Goal: Task Accomplishment & Management: Use online tool/utility

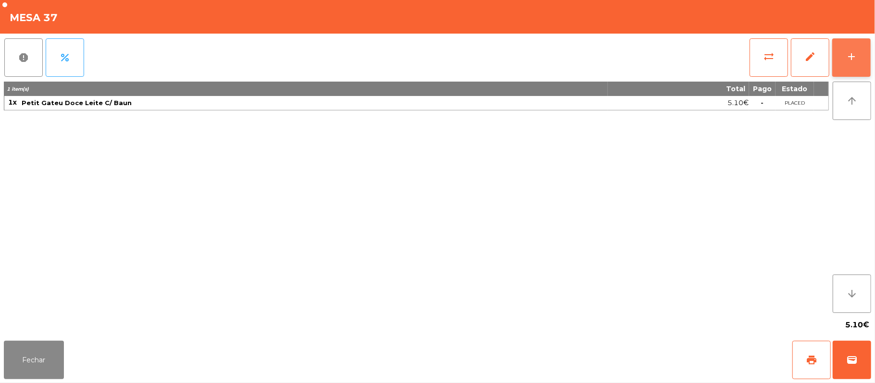
click at [846, 56] on div "add" at bounding box center [851, 57] width 12 height 12
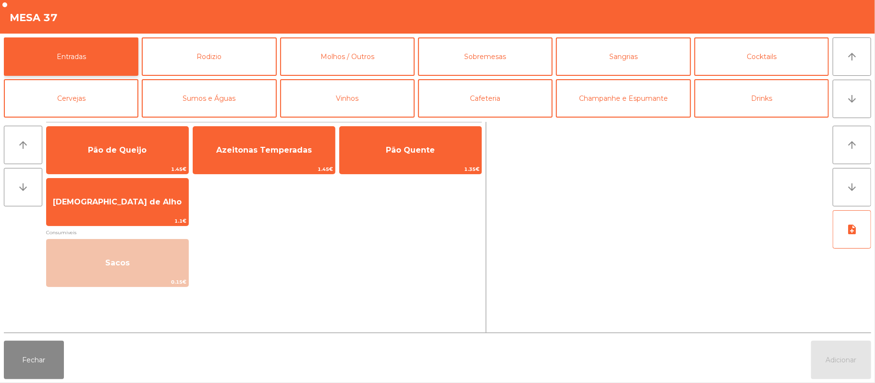
click at [100, 58] on button "Entradas" at bounding box center [71, 56] width 134 height 38
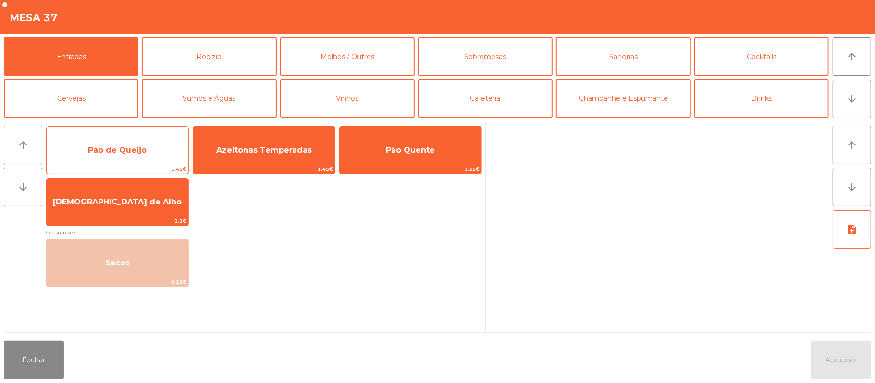
click at [119, 146] on span "Pão de Queijo" at bounding box center [117, 150] width 59 height 9
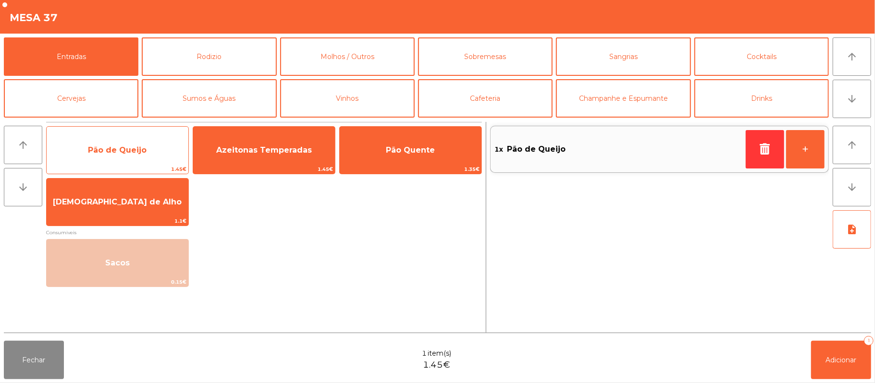
click at [117, 148] on span "Pão de Queijo" at bounding box center [117, 150] width 59 height 9
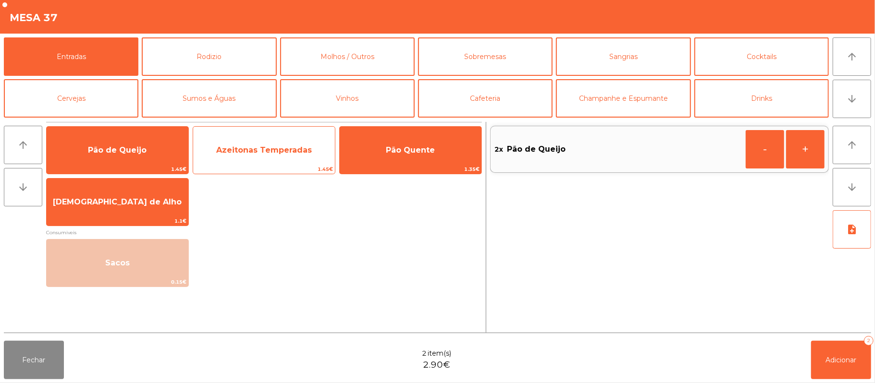
click at [289, 146] on span "Azeitonas Temperadas" at bounding box center [264, 150] width 96 height 9
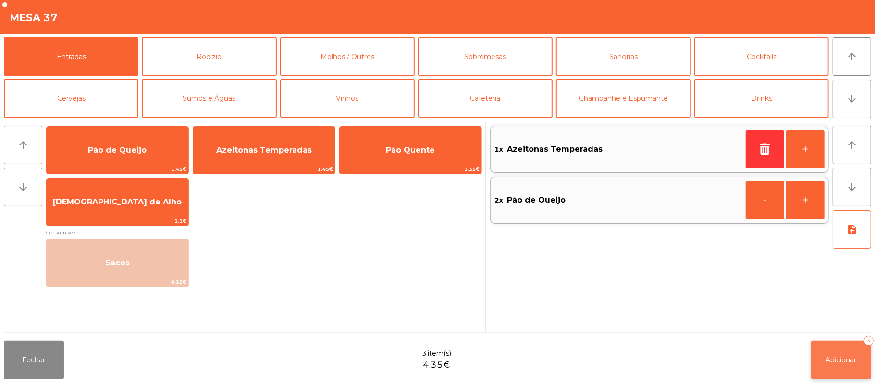
click at [848, 360] on span "Adicionar" at bounding box center [841, 360] width 31 height 9
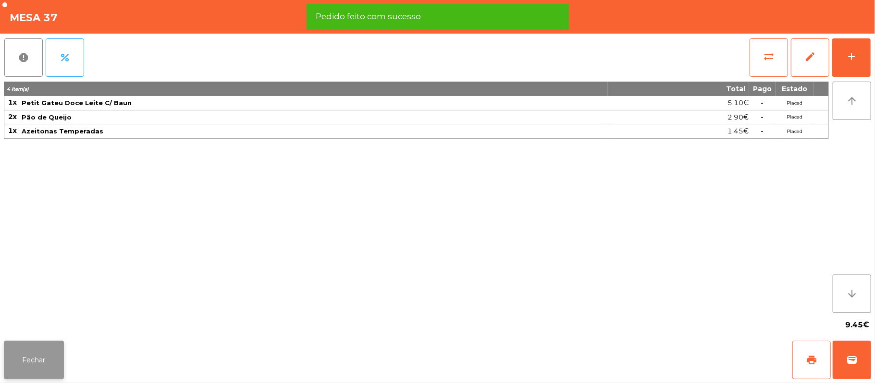
click at [33, 367] on button "Fechar" at bounding box center [34, 360] width 60 height 38
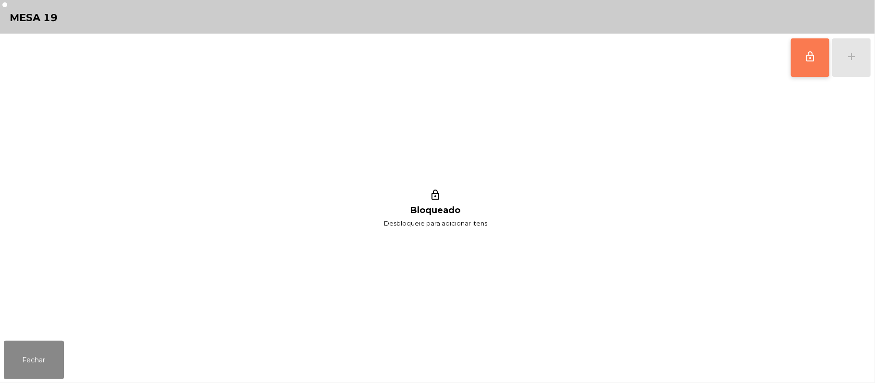
click at [807, 56] on span "lock_outline" at bounding box center [810, 57] width 12 height 12
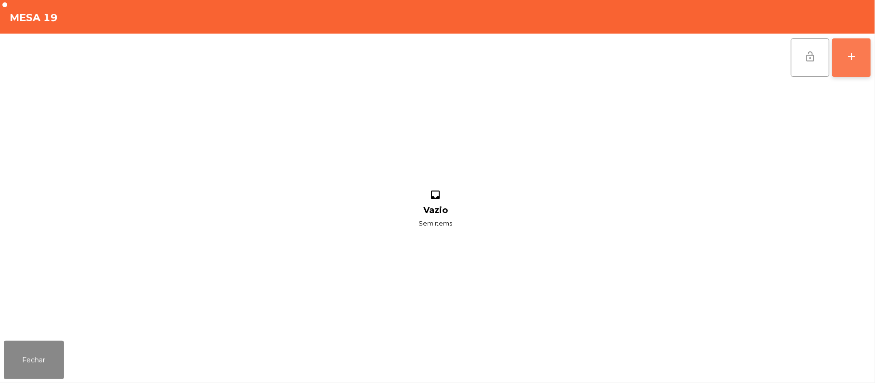
click at [845, 59] on div "add" at bounding box center [851, 57] width 12 height 12
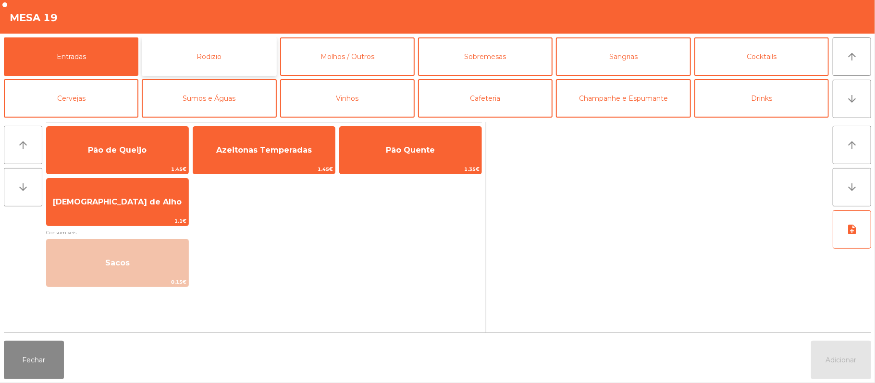
click at [245, 53] on button "Rodizio" at bounding box center [209, 56] width 134 height 38
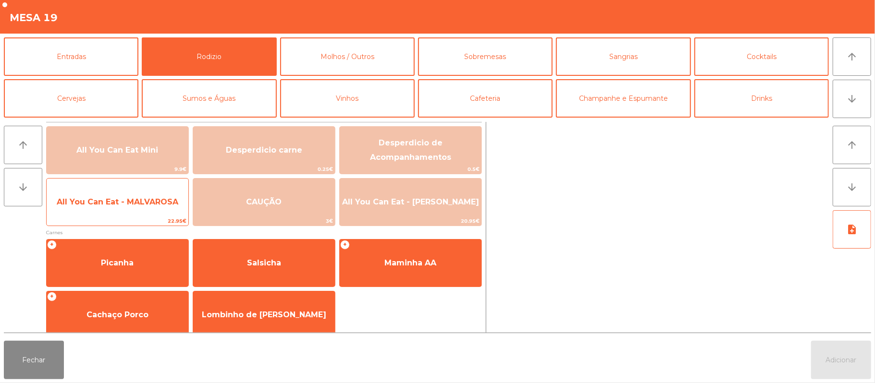
click at [116, 205] on span "All You Can Eat - MALVAROSA" at bounding box center [118, 201] width 122 height 9
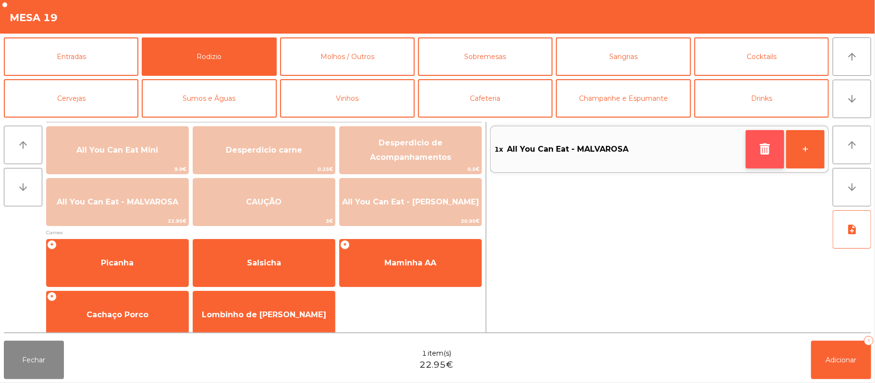
click at [751, 152] on button "button" at bounding box center [764, 149] width 38 height 38
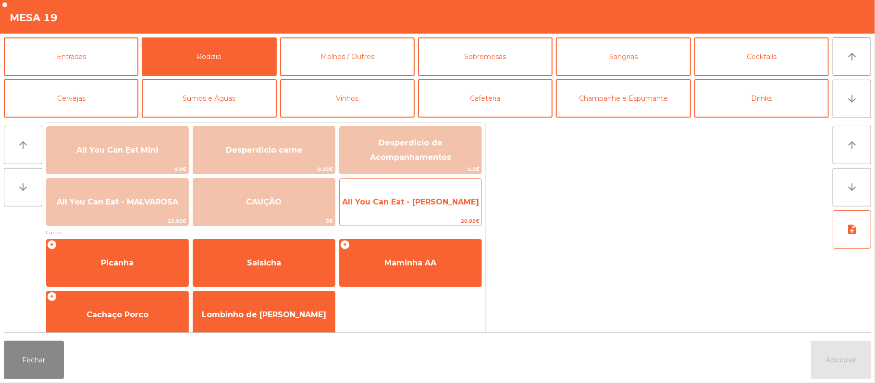
click at [438, 201] on span "All You Can Eat - [PERSON_NAME]" at bounding box center [410, 201] width 137 height 9
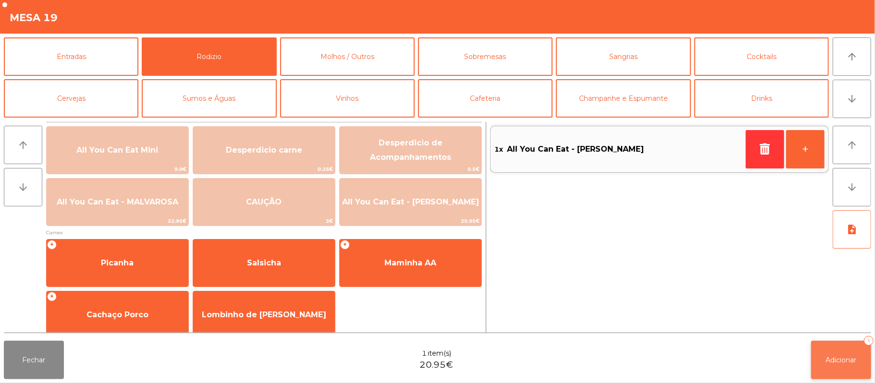
click at [841, 360] on span "Adicionar" at bounding box center [841, 360] width 31 height 9
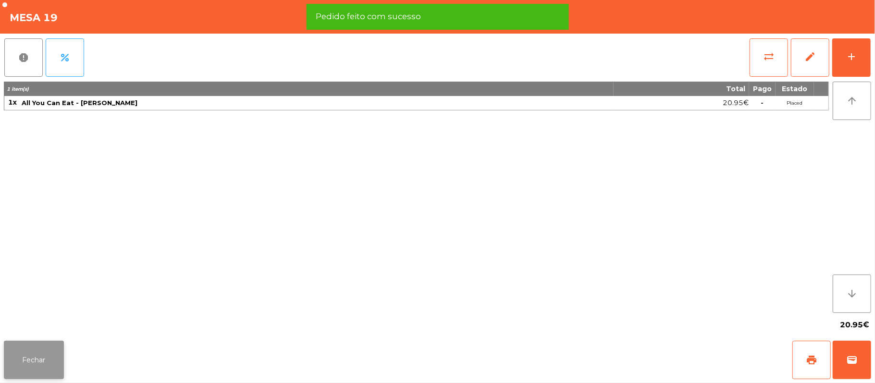
click at [31, 364] on button "Fechar" at bounding box center [34, 360] width 60 height 38
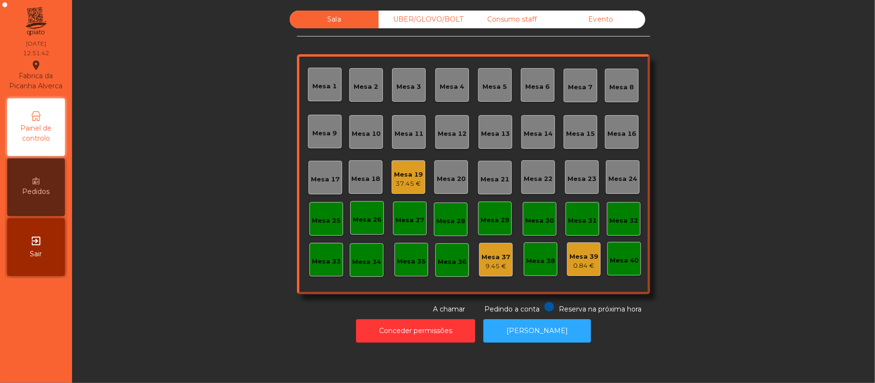
click at [510, 27] on div "Consumo staff" at bounding box center [511, 20] width 89 height 18
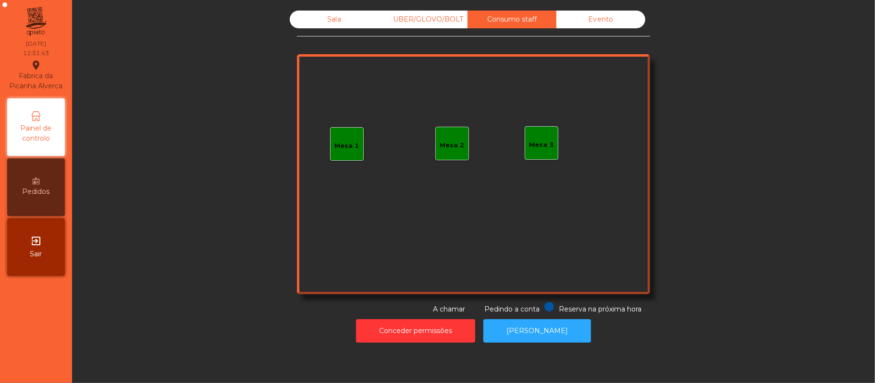
click at [540, 146] on div "Mesa 3" at bounding box center [541, 145] width 24 height 10
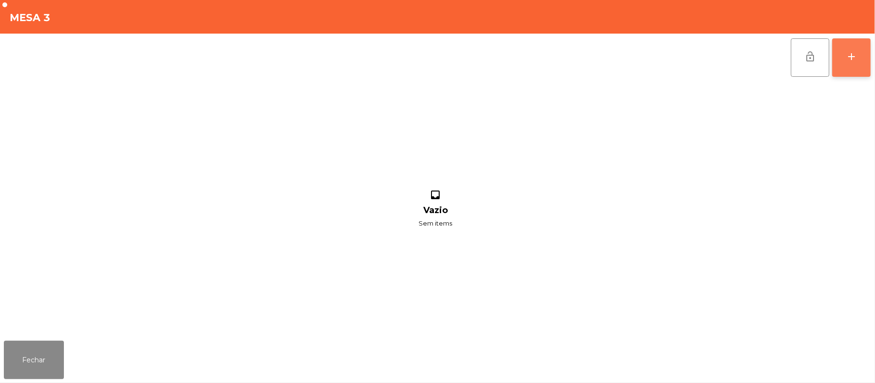
click at [839, 62] on button "add" at bounding box center [851, 57] width 38 height 38
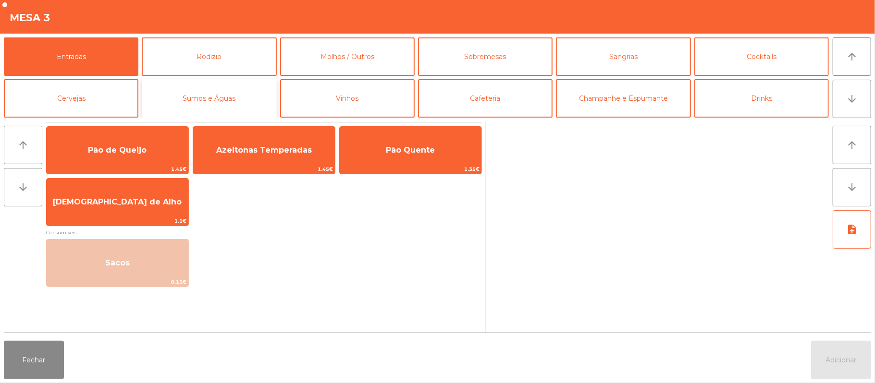
click at [225, 102] on button "Sumos e Águas" at bounding box center [209, 98] width 134 height 38
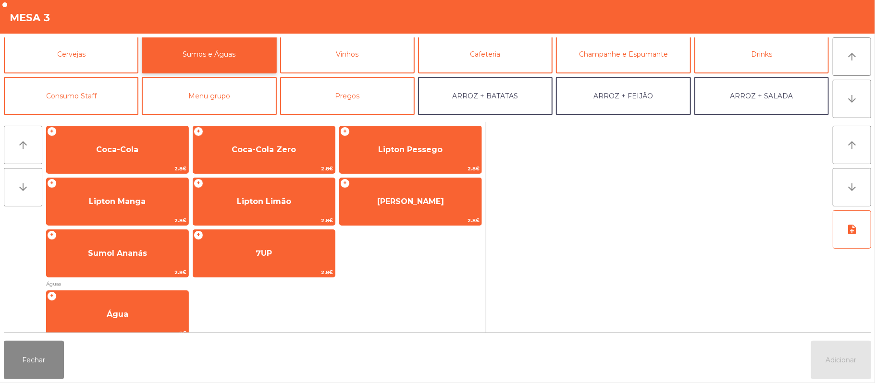
scroll to position [56, 0]
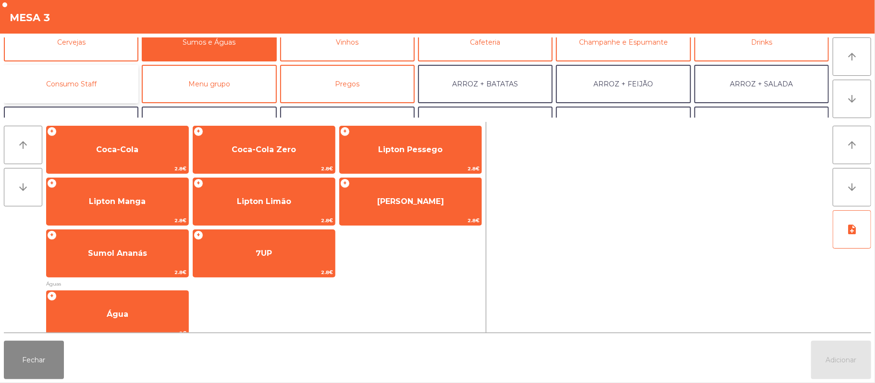
click at [97, 81] on button "Consumo Staff" at bounding box center [71, 84] width 134 height 38
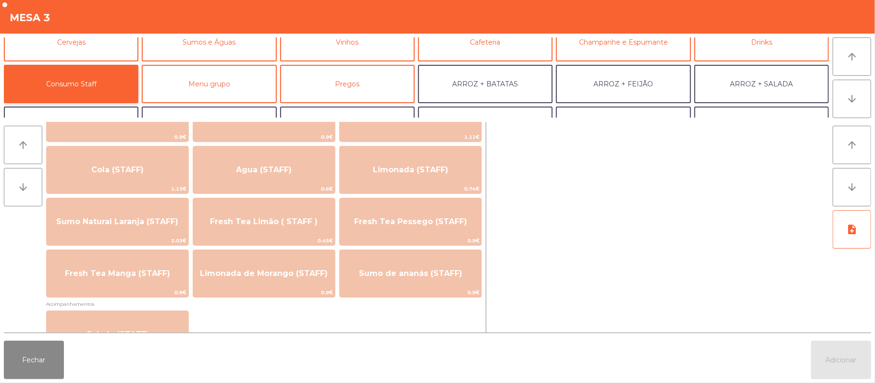
scroll to position [213, 0]
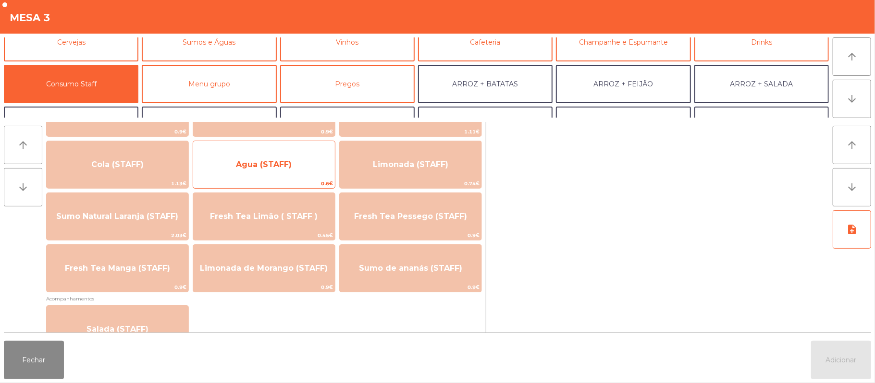
click at [287, 166] on span "Agua (STAFF)" at bounding box center [264, 164] width 56 height 9
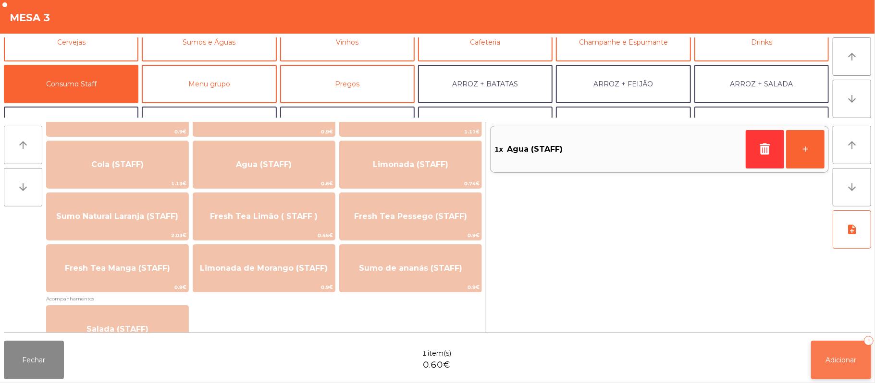
click at [837, 366] on button "Adicionar 1" at bounding box center [841, 360] width 60 height 38
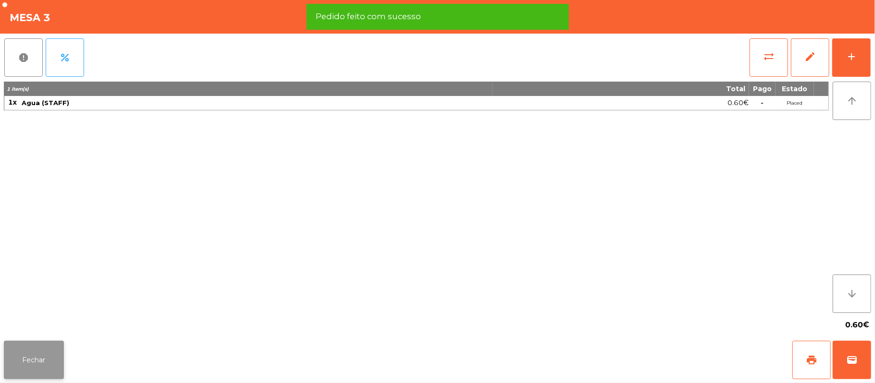
click at [31, 353] on button "Fechar" at bounding box center [34, 360] width 60 height 38
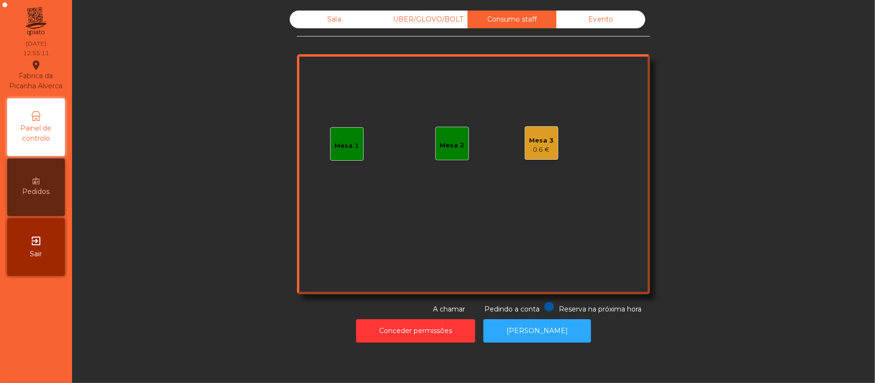
click at [310, 26] on div "Sala" at bounding box center [334, 20] width 89 height 18
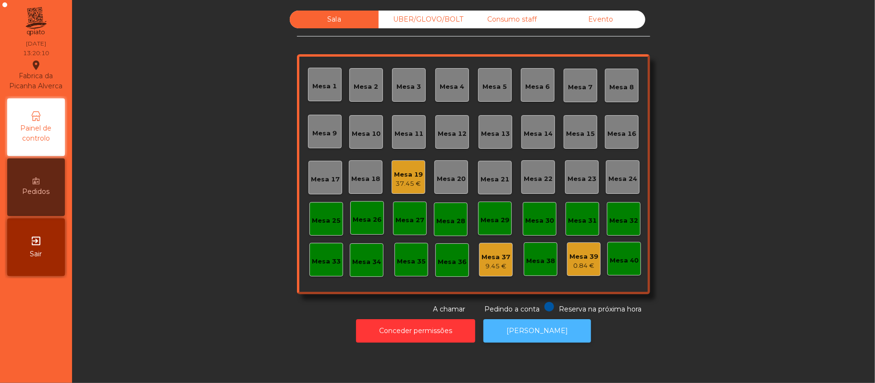
click at [535, 331] on button "[PERSON_NAME]" at bounding box center [537, 331] width 108 height 24
click at [408, 81] on div "Mesa 3" at bounding box center [409, 84] width 24 height 13
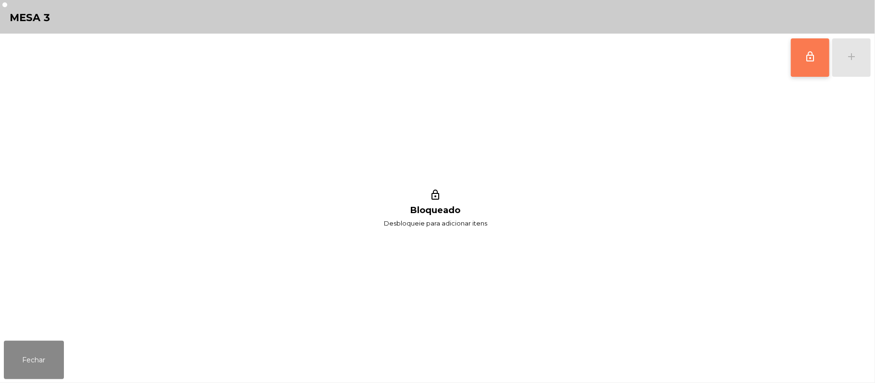
click at [803, 62] on button "lock_outline" at bounding box center [809, 57] width 38 height 38
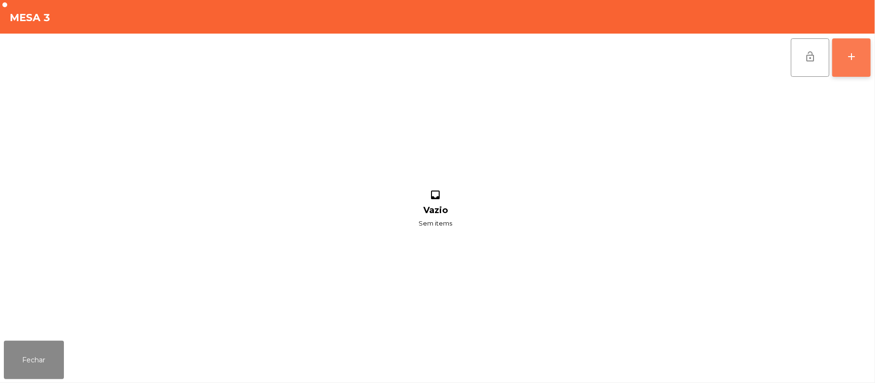
click at [865, 59] on button "add" at bounding box center [851, 57] width 38 height 38
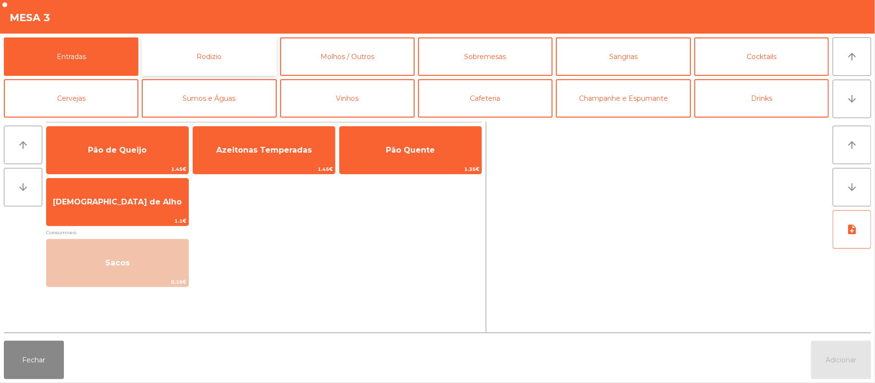
click at [223, 61] on button "Rodizio" at bounding box center [209, 56] width 134 height 38
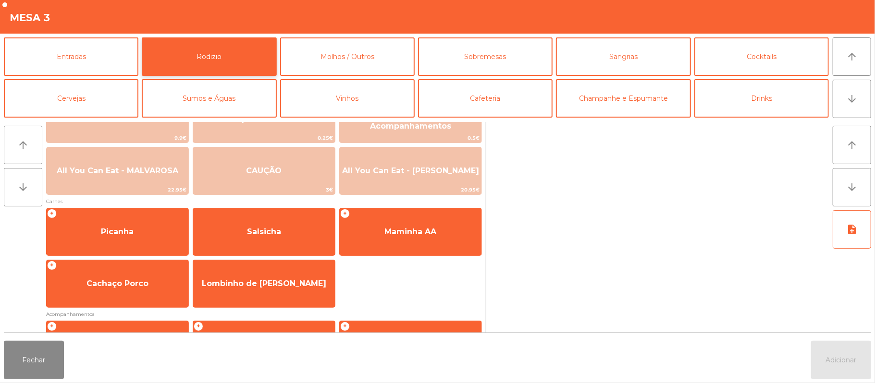
scroll to position [52, 0]
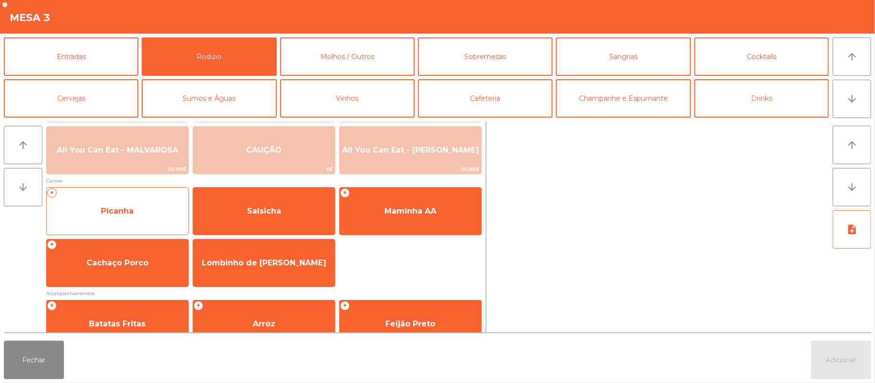
click at [137, 208] on span "Picanha" at bounding box center [118, 211] width 142 height 26
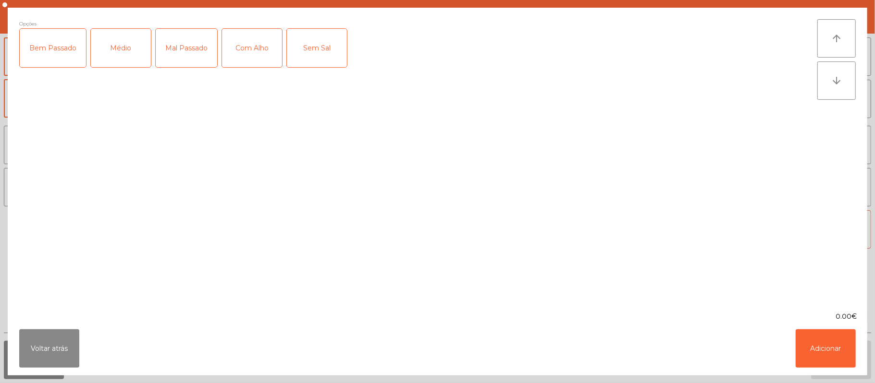
click at [183, 53] on div "Mal Passado" at bounding box center [186, 48] width 61 height 38
click at [251, 49] on div "Com Alho" at bounding box center [252, 48] width 60 height 38
click at [823, 352] on button "Adicionar" at bounding box center [825, 348] width 60 height 38
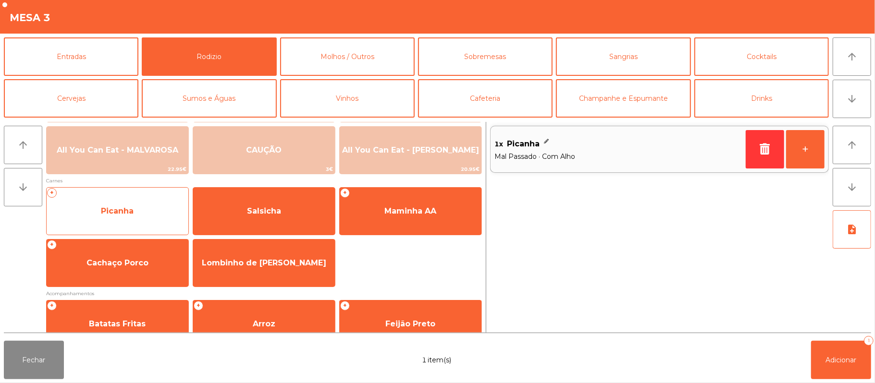
click at [146, 216] on span "Picanha" at bounding box center [118, 211] width 142 height 26
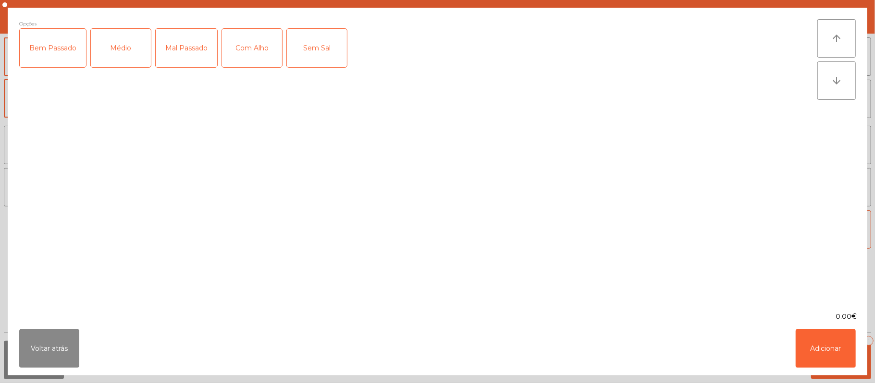
click at [180, 45] on div "Mal Passado" at bounding box center [186, 48] width 61 height 38
click at [248, 57] on div "Com Alho" at bounding box center [252, 48] width 60 height 38
click at [819, 346] on button "Adicionar" at bounding box center [825, 348] width 60 height 38
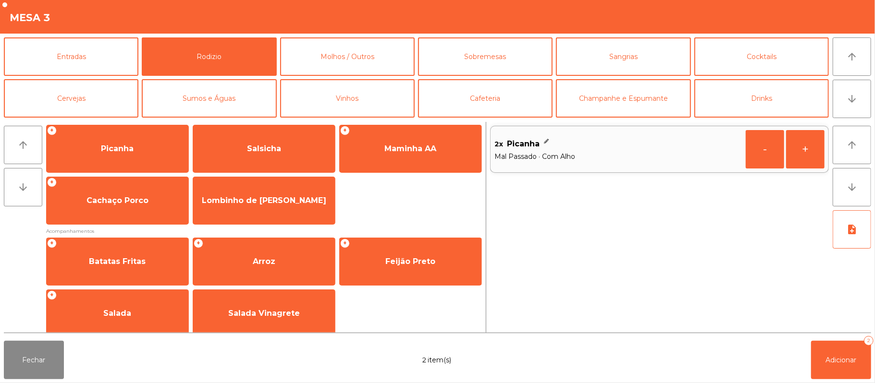
scroll to position [123, 0]
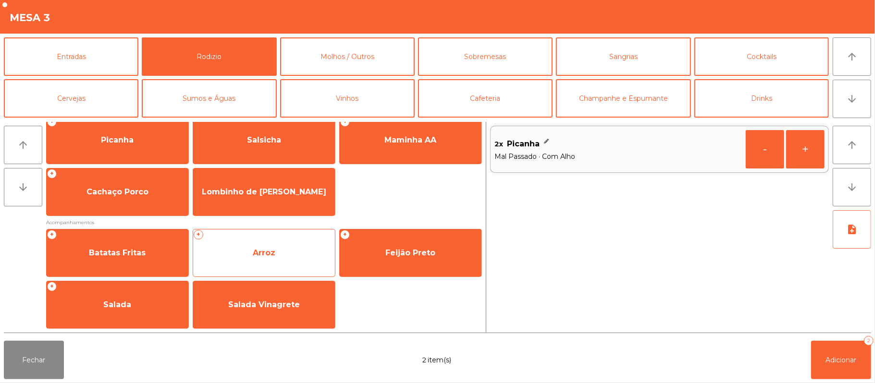
click at [259, 258] on span "Arroz" at bounding box center [264, 253] width 142 height 26
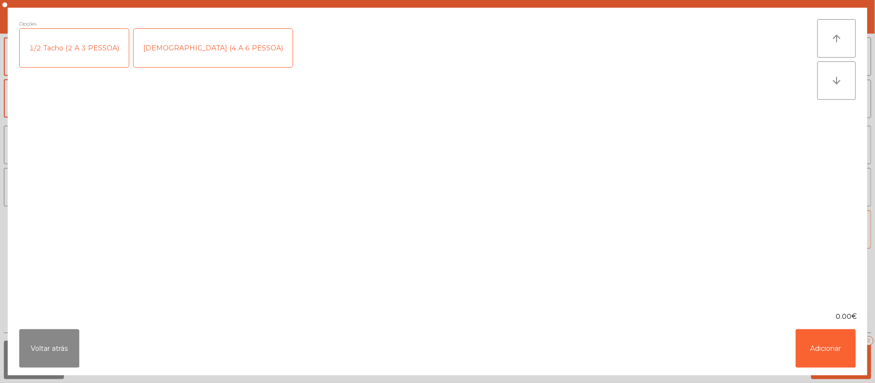
click at [85, 56] on div "1/2 Tacho (2 A 3 PESSOA)" at bounding box center [74, 48] width 109 height 38
click at [823, 356] on button "Adicionar" at bounding box center [825, 348] width 60 height 38
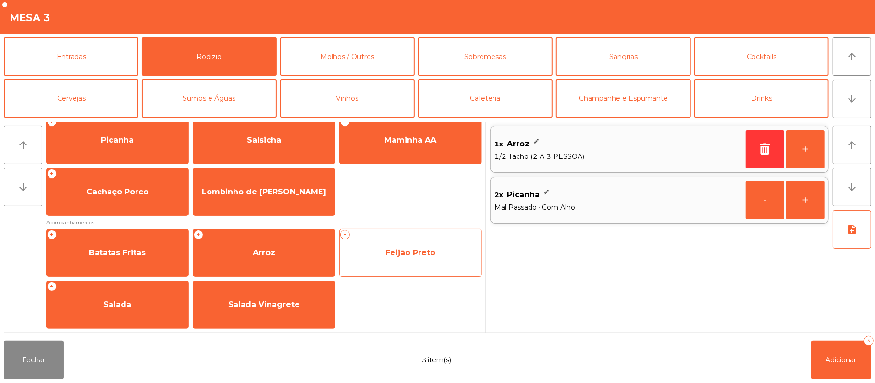
click at [391, 256] on span "Feijão Preto" at bounding box center [410, 252] width 50 height 9
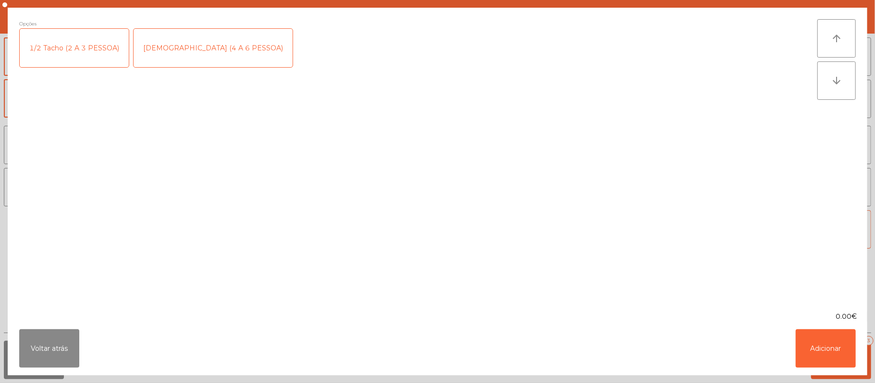
click at [84, 60] on div "1/2 Tacho (2 A 3 PESSOA)" at bounding box center [74, 48] width 109 height 38
click at [819, 357] on button "Adicionar" at bounding box center [825, 348] width 60 height 38
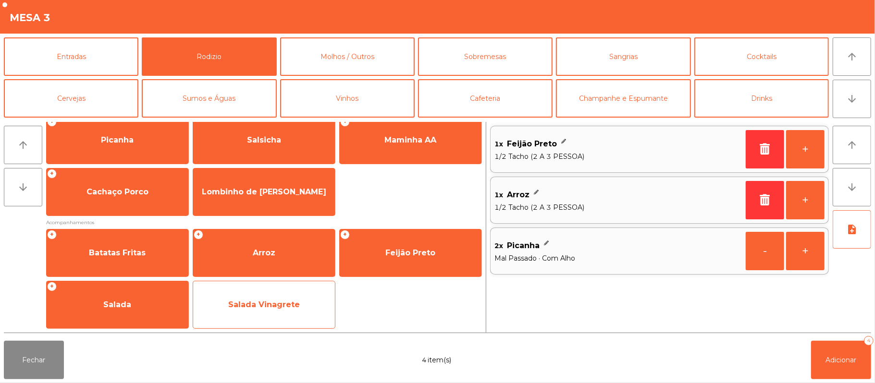
click at [269, 307] on span "Salada Vinagrete" at bounding box center [264, 304] width 72 height 9
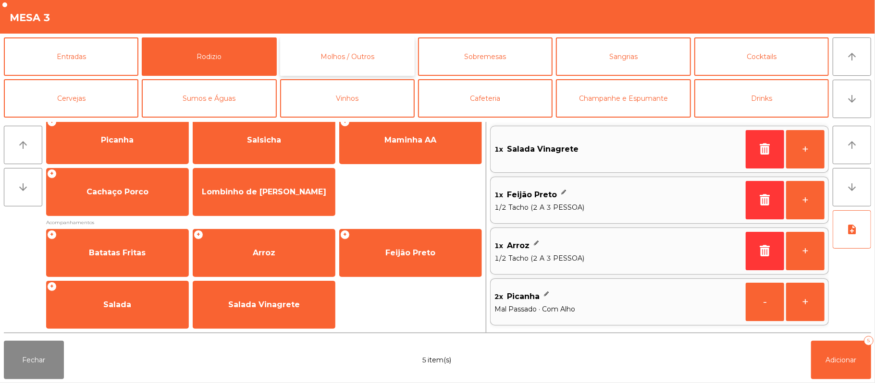
click at [343, 60] on button "Molhos / Outros" at bounding box center [347, 56] width 134 height 38
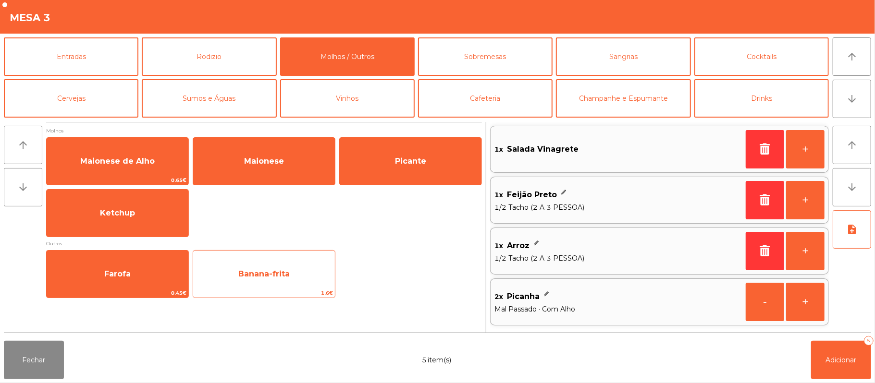
click at [250, 273] on span "Banana-frita" at bounding box center [263, 273] width 51 height 9
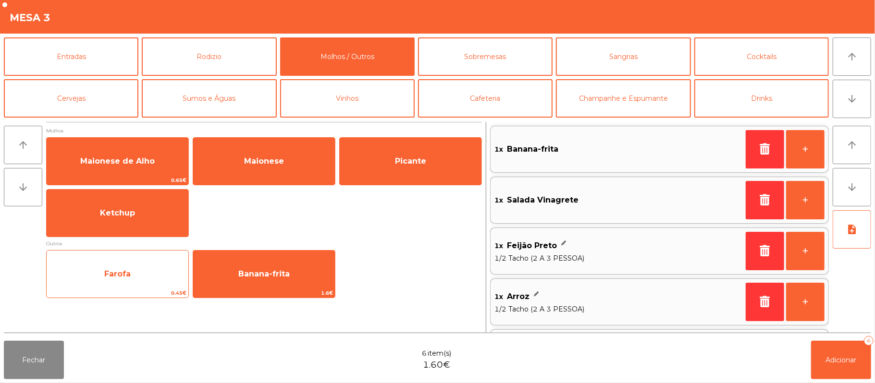
click at [116, 272] on span "Farofa" at bounding box center [117, 273] width 26 height 9
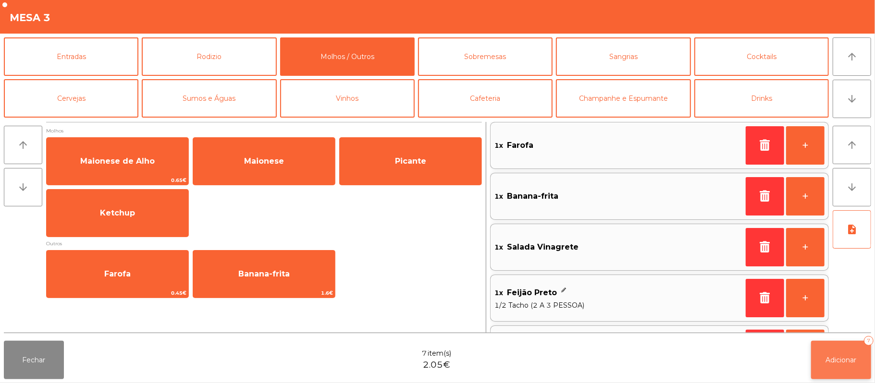
click at [826, 363] on span "Adicionar" at bounding box center [841, 360] width 31 height 9
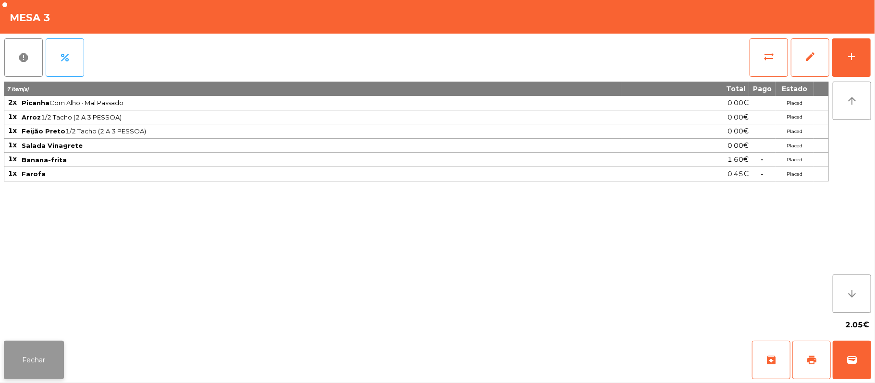
click at [39, 355] on button "Fechar" at bounding box center [34, 360] width 60 height 38
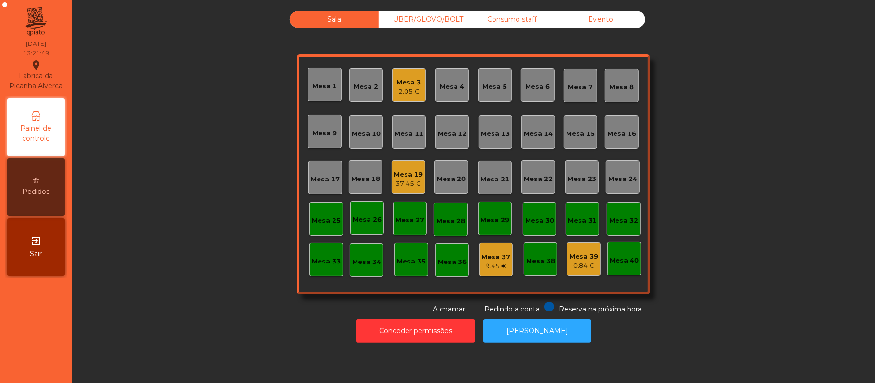
click at [406, 83] on div "Mesa 3" at bounding box center [409, 83] width 24 height 10
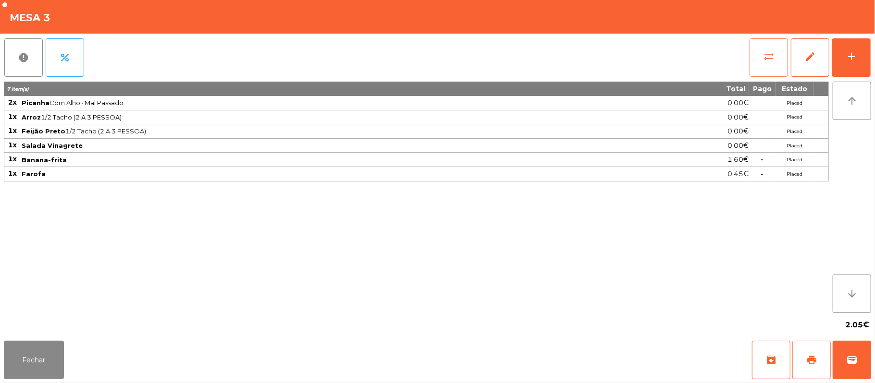
click at [762, 62] on button "sync_alt" at bounding box center [768, 57] width 38 height 38
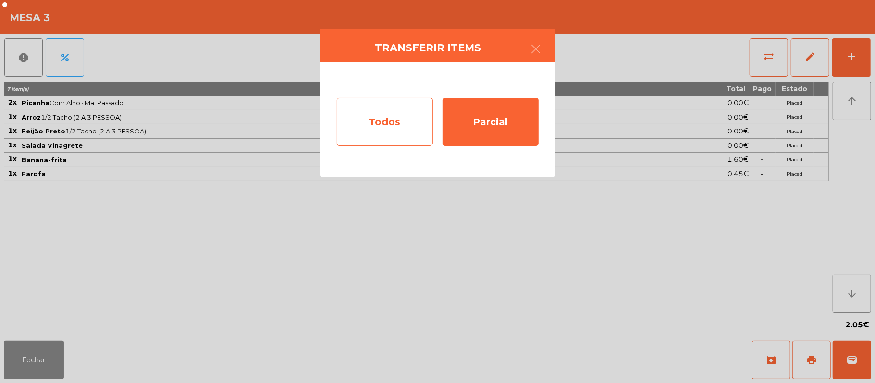
click at [393, 112] on div "Todos" at bounding box center [385, 122] width 96 height 48
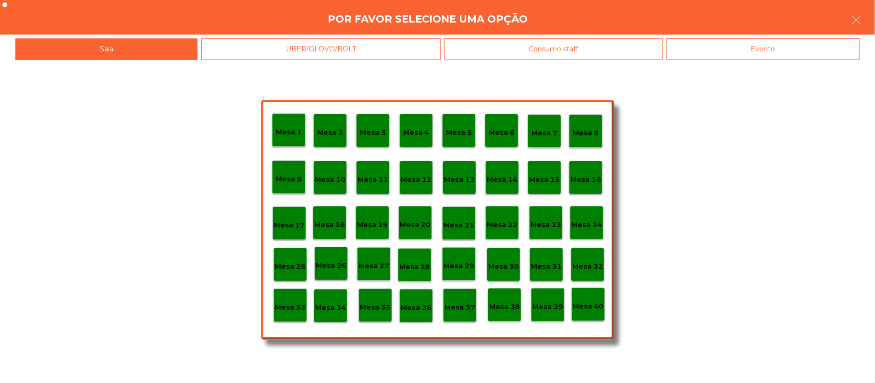
click at [546, 302] on p "Mesa 39" at bounding box center [547, 307] width 31 height 11
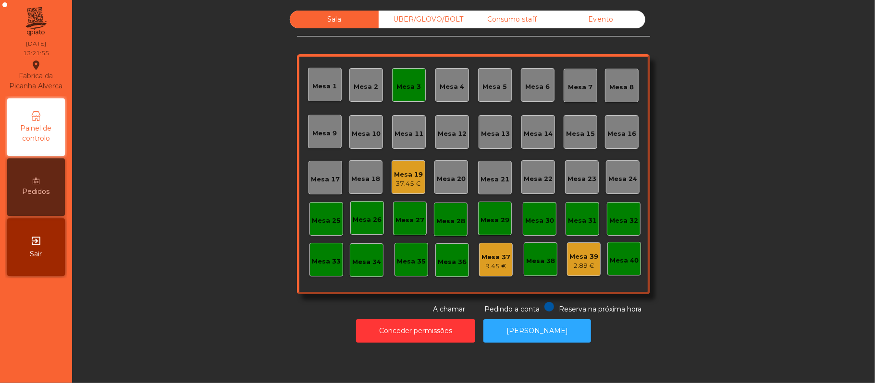
click at [402, 87] on div "Mesa 3" at bounding box center [409, 87] width 24 height 10
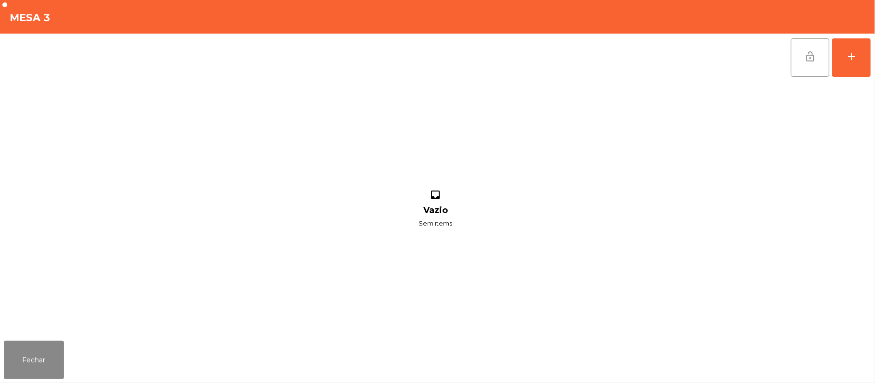
click at [806, 61] on span "lock_open" at bounding box center [810, 57] width 12 height 12
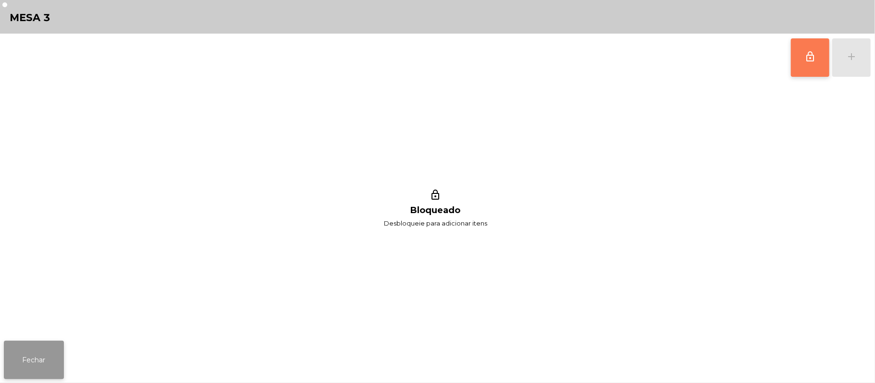
click at [31, 346] on button "Fechar" at bounding box center [34, 360] width 60 height 38
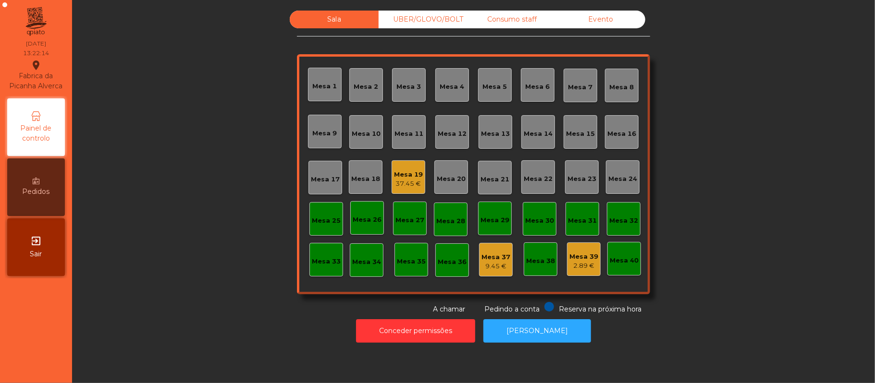
click at [586, 254] on div "Mesa 39" at bounding box center [583, 257] width 29 height 10
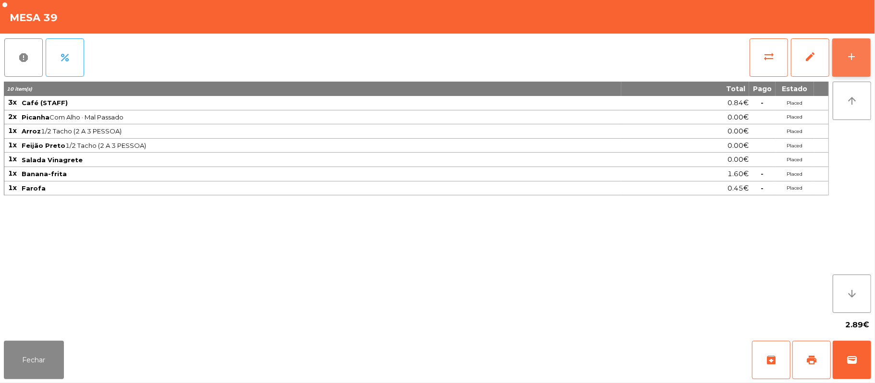
click at [841, 45] on button "add" at bounding box center [851, 57] width 38 height 38
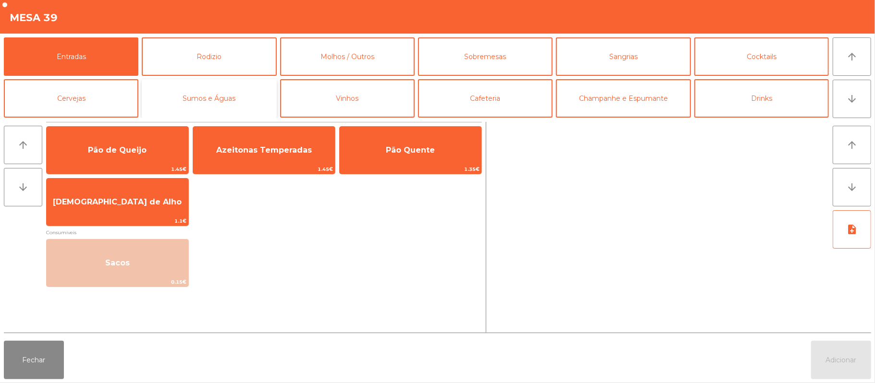
click at [195, 98] on button "Sumos e Águas" at bounding box center [209, 98] width 134 height 38
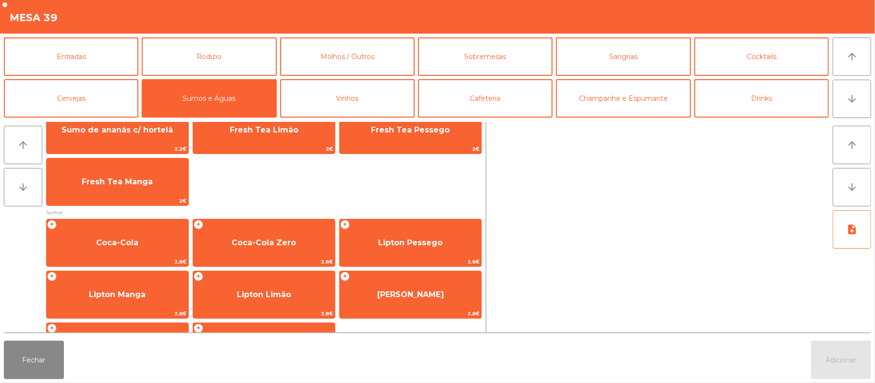
scroll to position [73, 0]
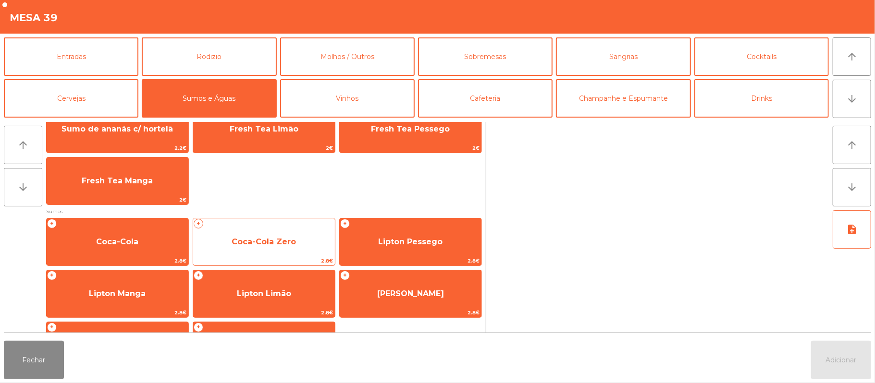
click at [246, 237] on span "Coca-Cola Zero" at bounding box center [263, 241] width 64 height 9
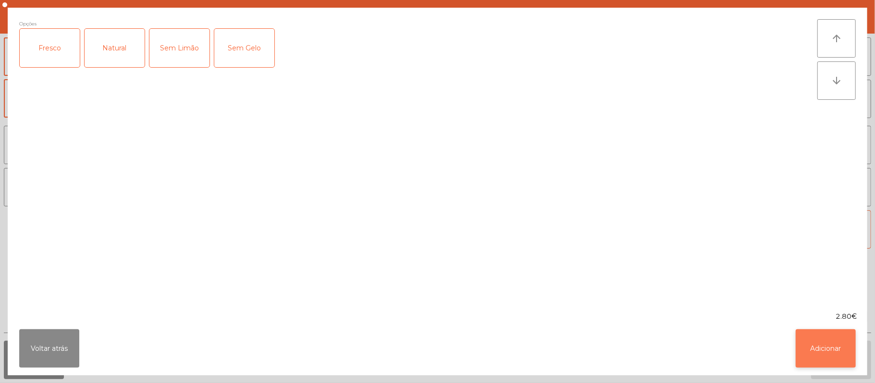
click at [823, 344] on button "Adicionar" at bounding box center [825, 348] width 60 height 38
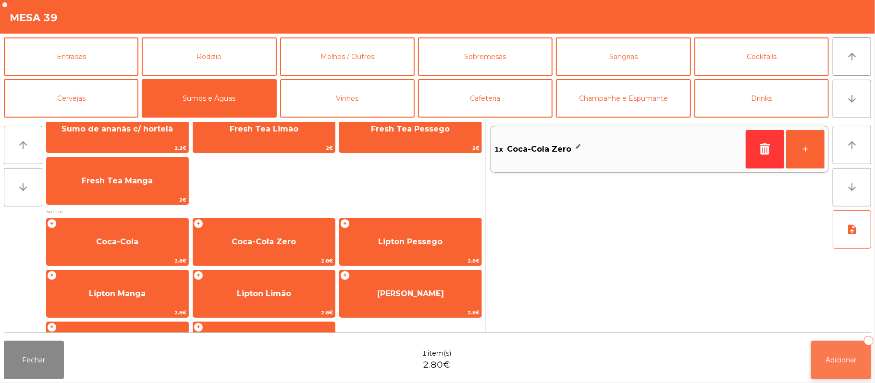
click at [846, 358] on span "Adicionar" at bounding box center [841, 360] width 31 height 9
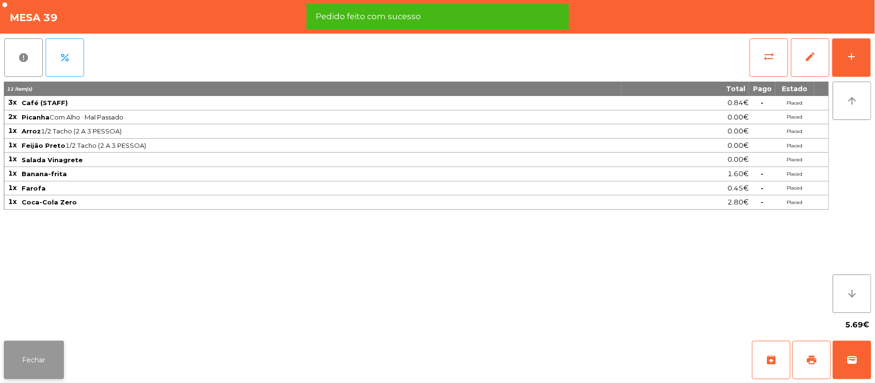
click at [32, 355] on button "Fechar" at bounding box center [34, 360] width 60 height 38
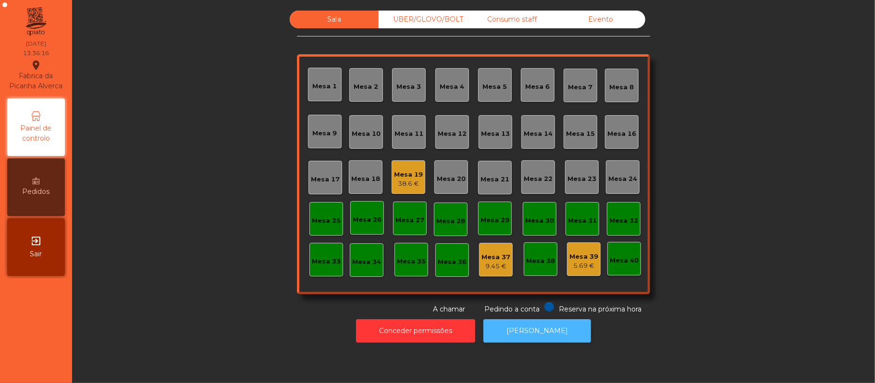
click at [544, 331] on button "[PERSON_NAME]" at bounding box center [537, 331] width 108 height 24
click at [575, 263] on div "5.69 €" at bounding box center [583, 266] width 29 height 10
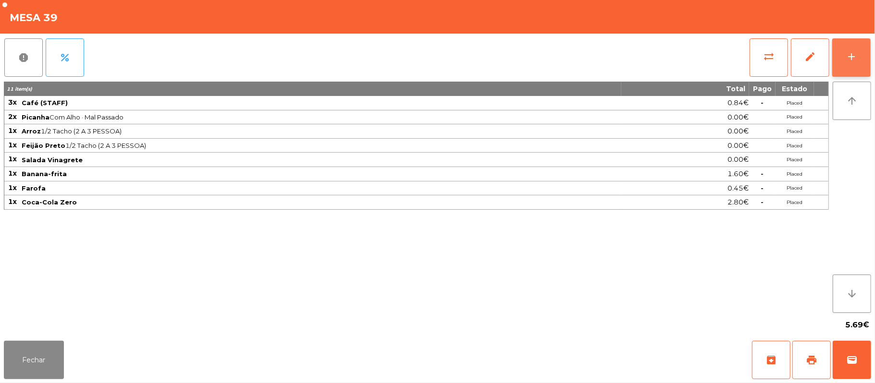
click at [848, 64] on button "add" at bounding box center [851, 57] width 38 height 38
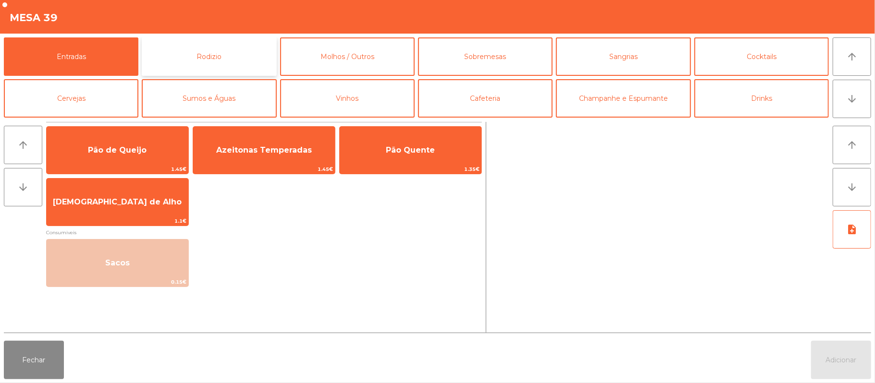
click at [236, 60] on button "Rodizio" at bounding box center [209, 56] width 134 height 38
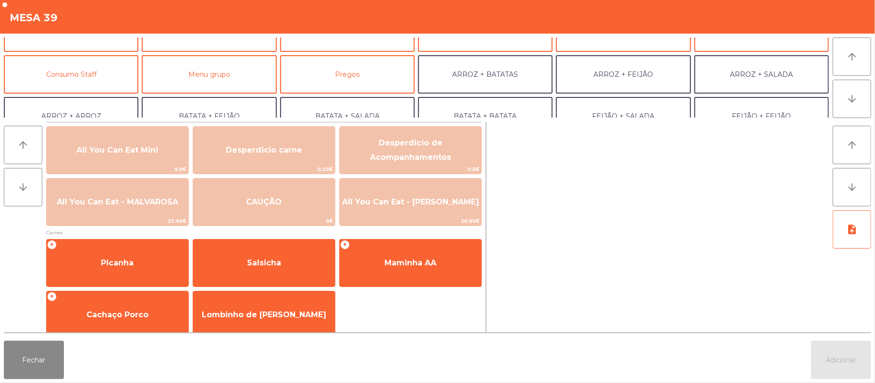
scroll to position [70, 0]
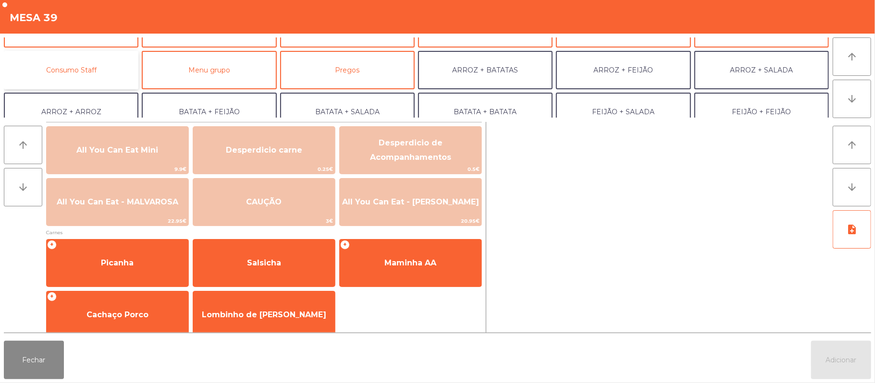
click at [88, 85] on button "Consumo Staff" at bounding box center [71, 70] width 134 height 38
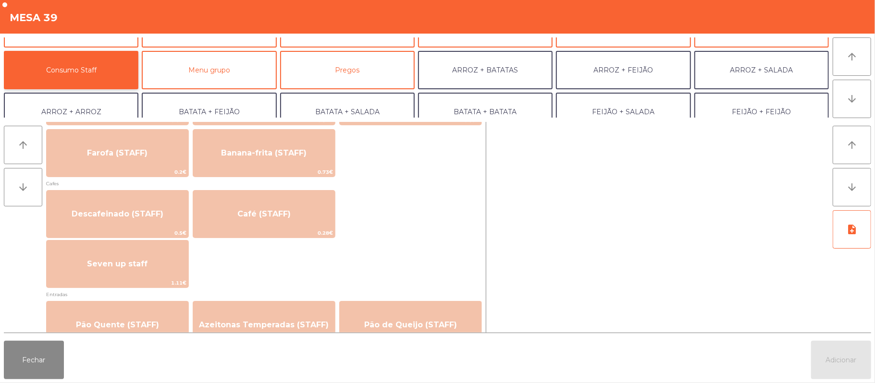
scroll to position [503, 0]
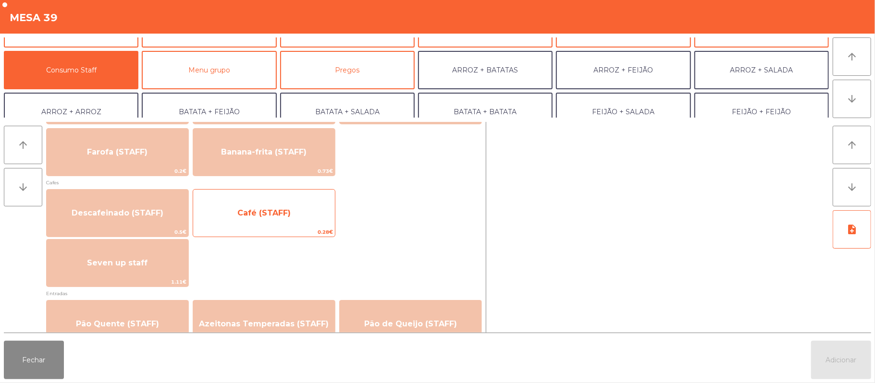
click at [280, 218] on span "Café (STAFF)" at bounding box center [264, 213] width 142 height 26
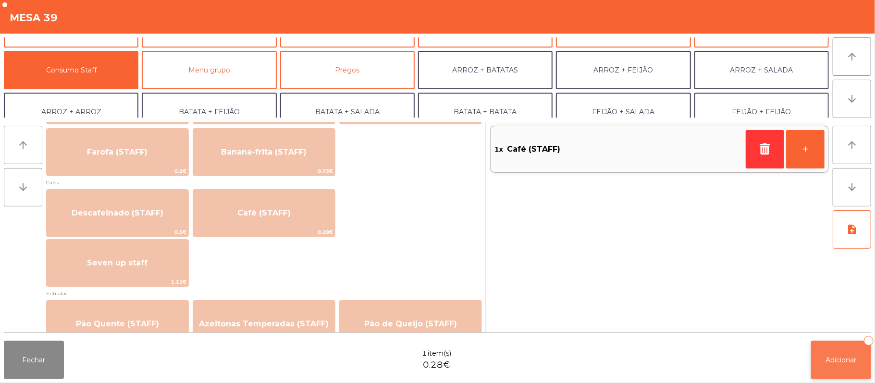
click at [829, 363] on span "Adicionar" at bounding box center [841, 360] width 31 height 9
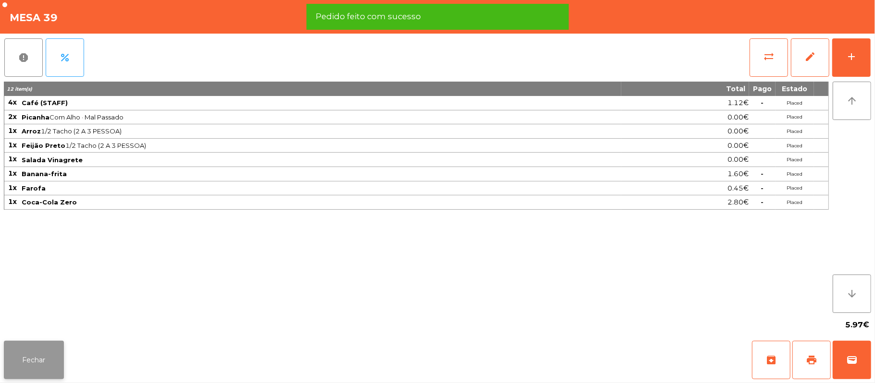
click at [49, 356] on button "Fechar" at bounding box center [34, 360] width 60 height 38
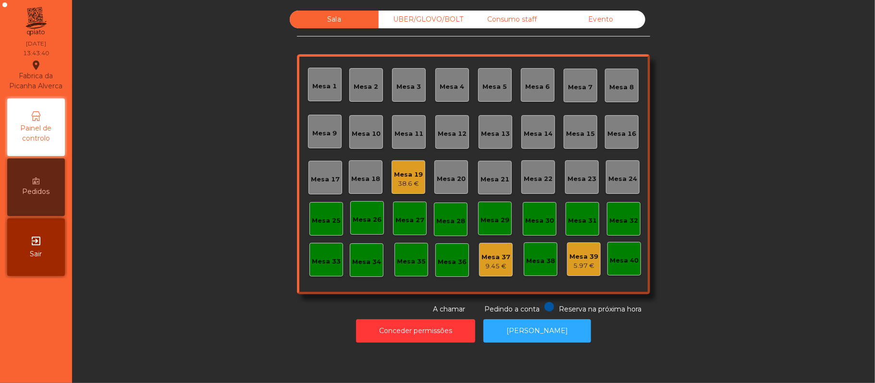
click at [625, 133] on div "Mesa 16" at bounding box center [621, 134] width 29 height 10
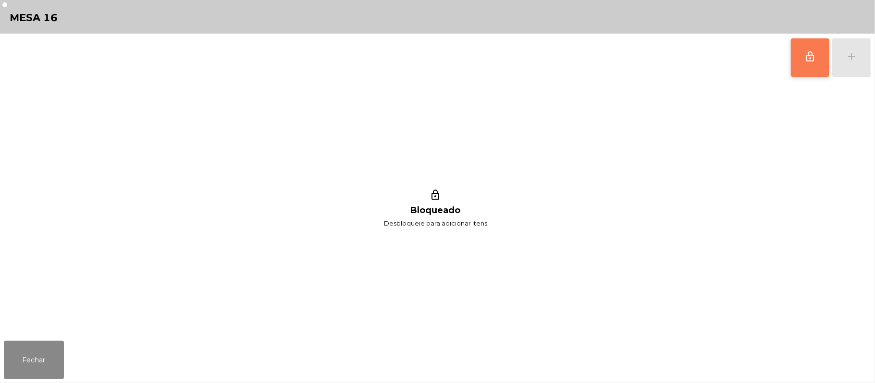
click at [823, 56] on button "lock_outline" at bounding box center [809, 57] width 38 height 38
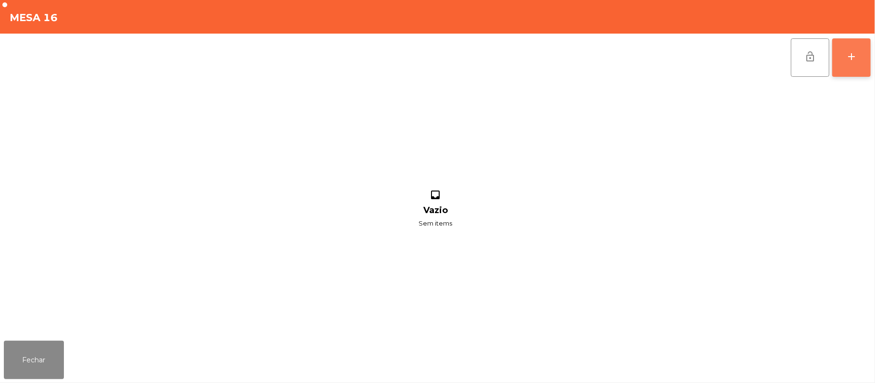
click at [857, 57] on div "add" at bounding box center [851, 57] width 12 height 12
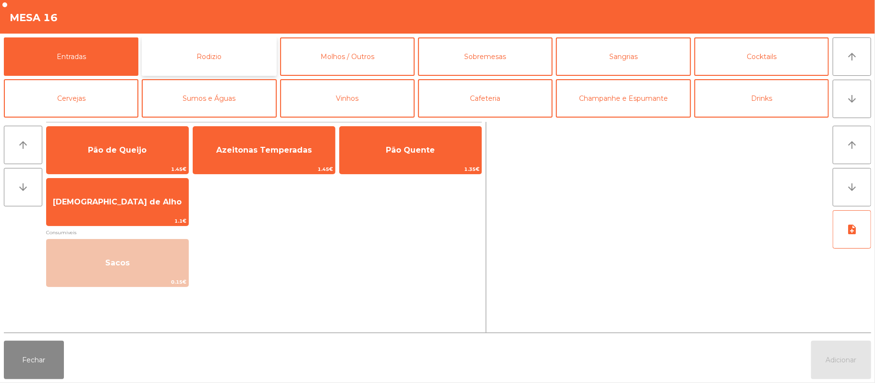
click at [248, 59] on button "Rodizio" at bounding box center [209, 56] width 134 height 38
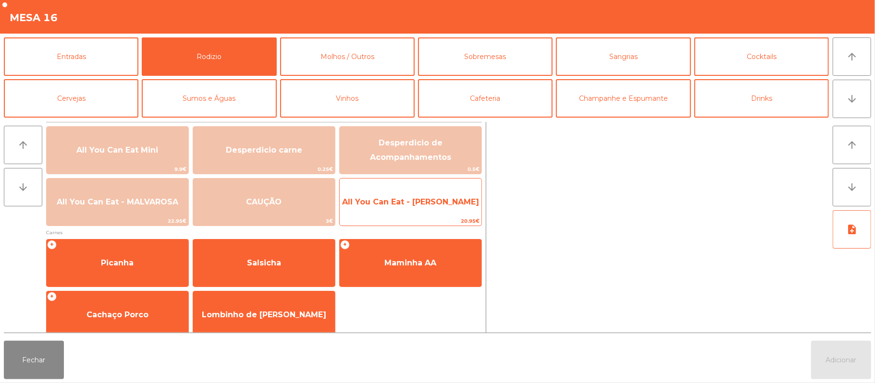
click at [410, 215] on span "All You Can Eat - [PERSON_NAME]" at bounding box center [411, 202] width 142 height 26
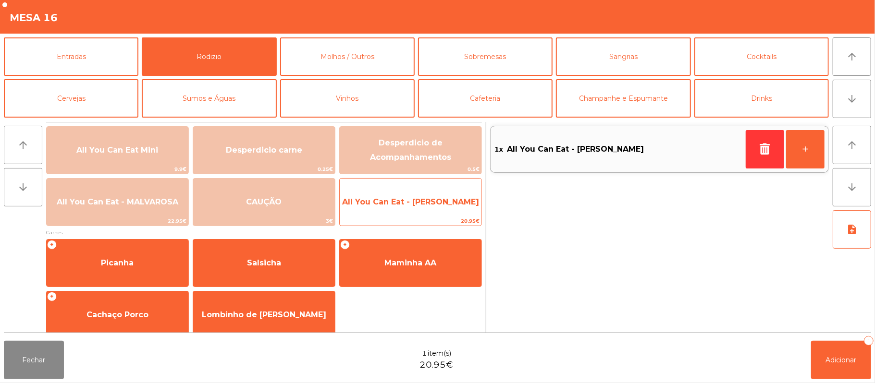
click at [408, 212] on span "All You Can Eat - [PERSON_NAME]" at bounding box center [411, 202] width 142 height 26
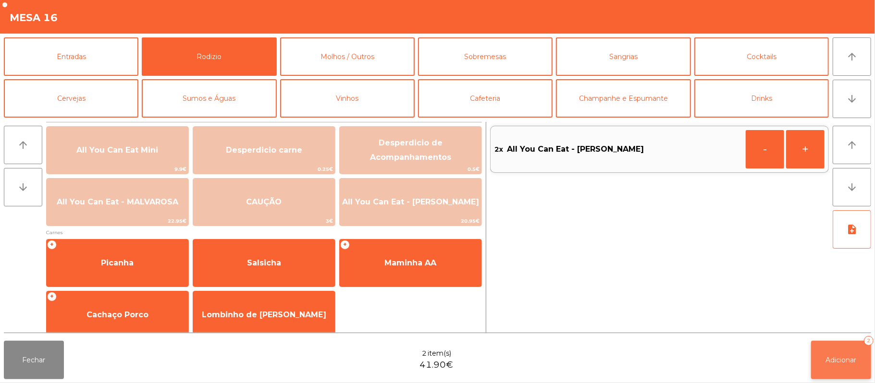
click at [819, 365] on button "Adicionar 2" at bounding box center [841, 360] width 60 height 38
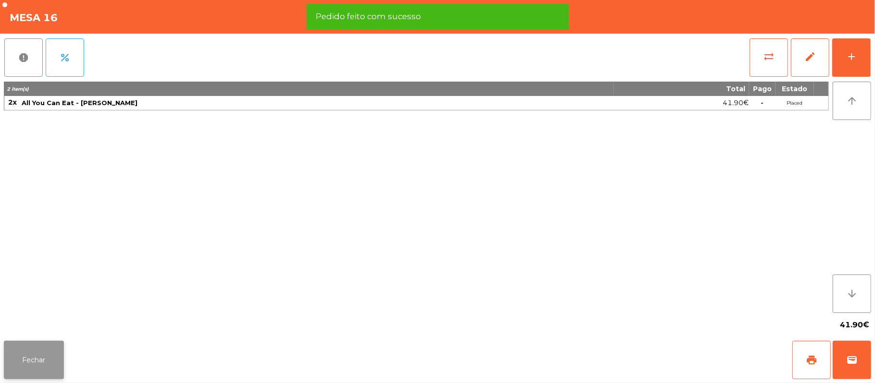
click at [39, 360] on button "Fechar" at bounding box center [34, 360] width 60 height 38
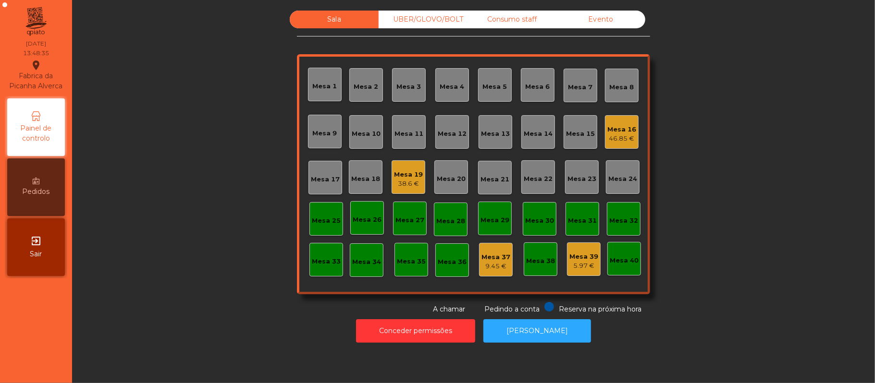
click at [395, 163] on div "Mesa 19 38.6 €" at bounding box center [408, 177] width 34 height 34
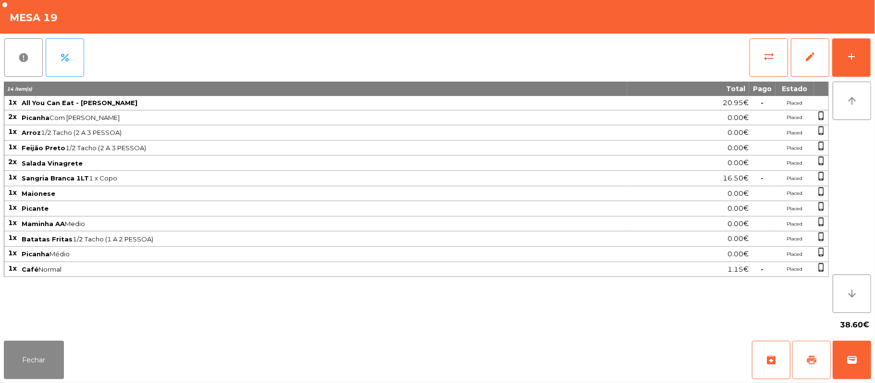
click at [807, 360] on span "print" at bounding box center [811, 360] width 12 height 12
click at [36, 374] on button "Fechar" at bounding box center [34, 360] width 60 height 38
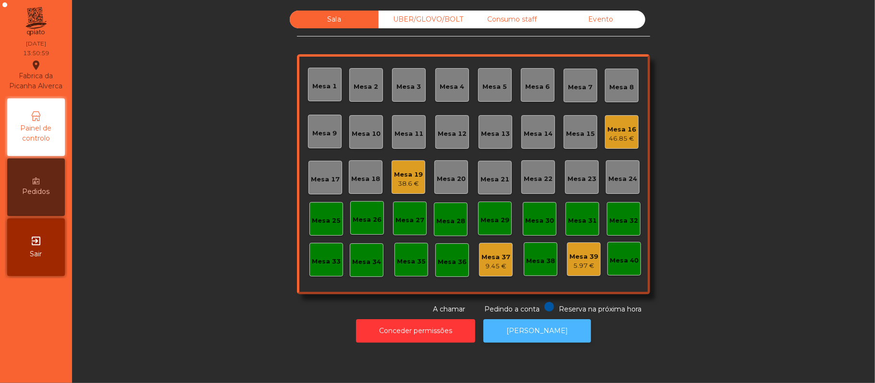
click at [544, 331] on button "[PERSON_NAME]" at bounding box center [537, 331] width 108 height 24
click at [401, 175] on div "Mesa 19" at bounding box center [408, 175] width 29 height 10
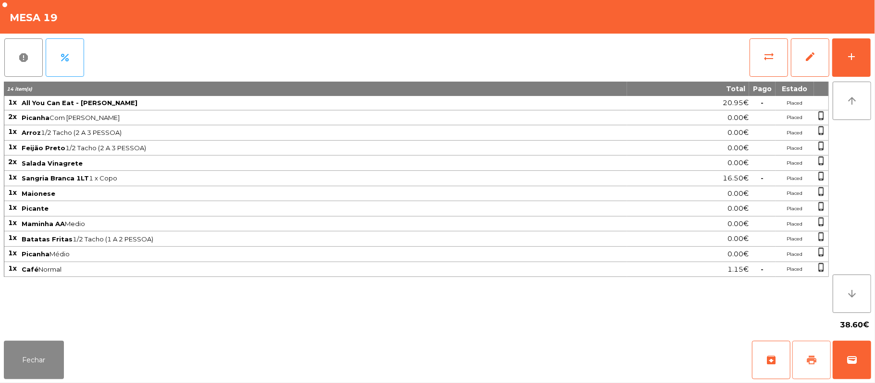
click at [807, 363] on span "print" at bounding box center [811, 360] width 12 height 12
click at [802, 358] on button "print" at bounding box center [811, 360] width 38 height 38
click at [25, 358] on button "Fechar" at bounding box center [34, 360] width 60 height 38
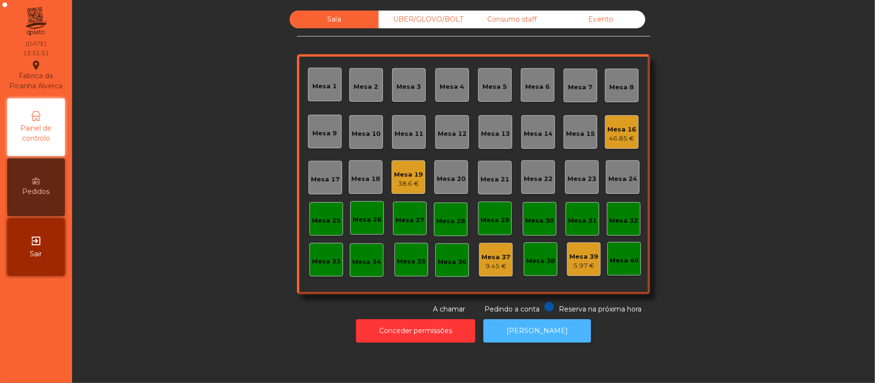
click at [540, 331] on button "[PERSON_NAME]" at bounding box center [537, 331] width 108 height 24
click at [406, 181] on div "38.6 €" at bounding box center [408, 184] width 29 height 10
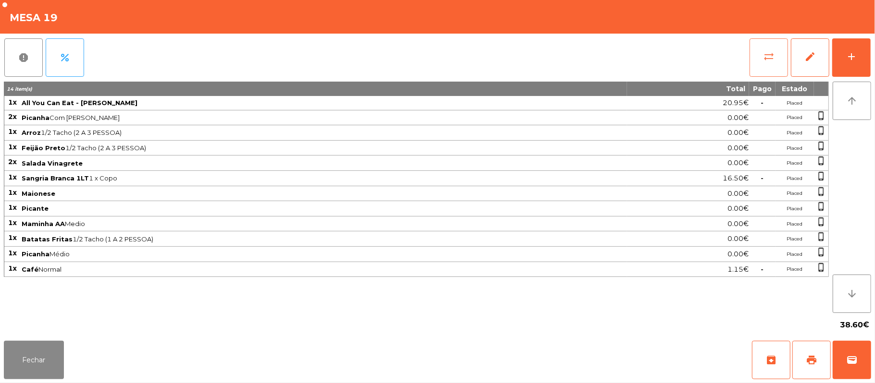
click at [754, 61] on button "sync_alt" at bounding box center [768, 57] width 38 height 38
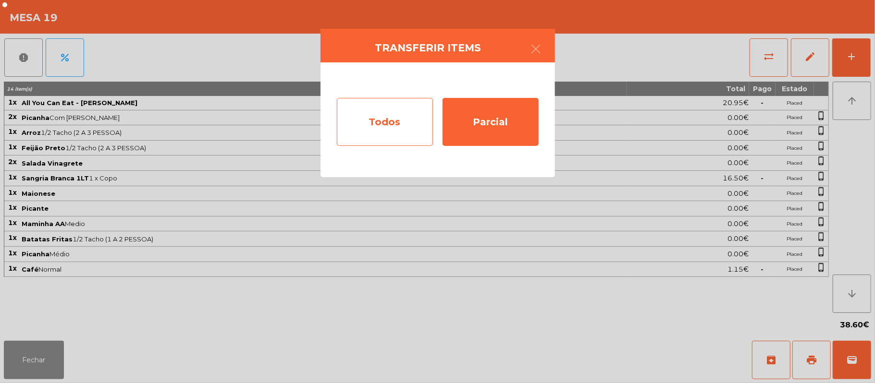
click at [396, 123] on div "Todos" at bounding box center [385, 122] width 96 height 48
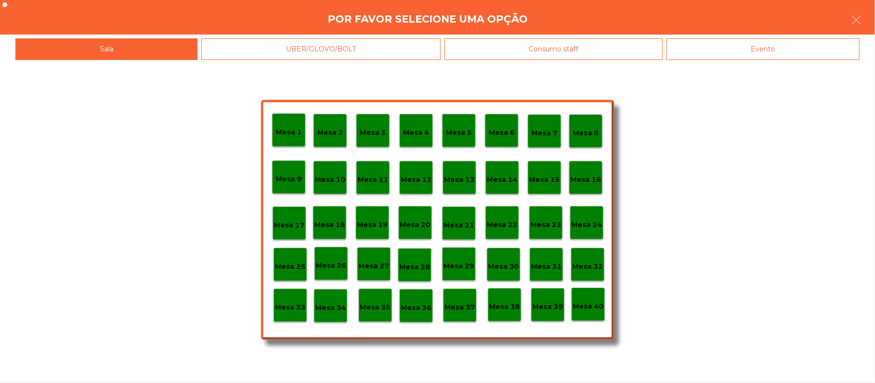
click at [763, 58] on div "Evento" at bounding box center [762, 49] width 193 height 22
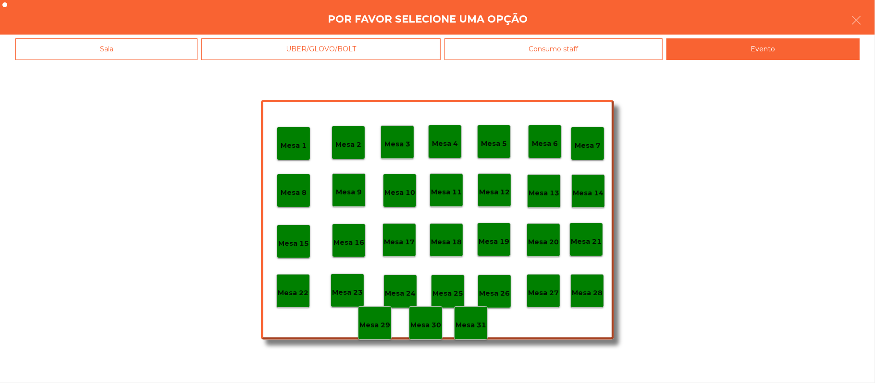
click at [593, 292] on p "Mesa 28" at bounding box center [586, 293] width 31 height 11
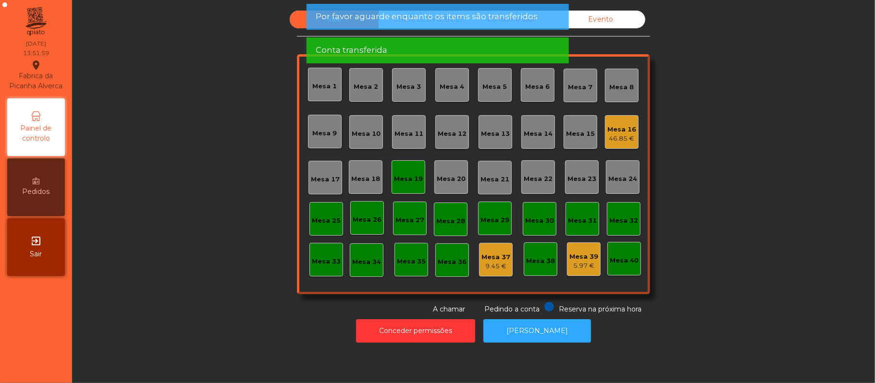
click at [398, 184] on div "Mesa 19" at bounding box center [408, 177] width 34 height 34
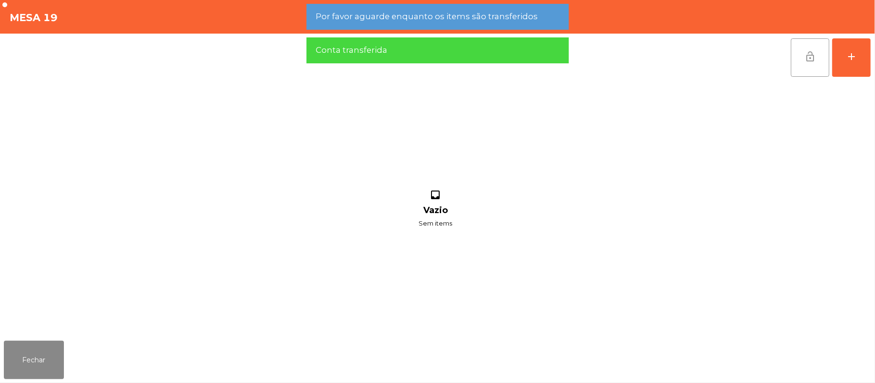
click at [801, 64] on button "lock_open" at bounding box center [809, 57] width 38 height 38
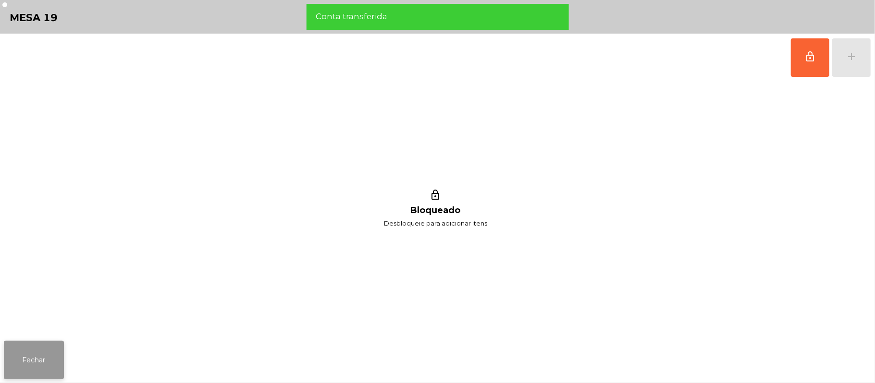
click at [32, 359] on button "Fechar" at bounding box center [34, 360] width 60 height 38
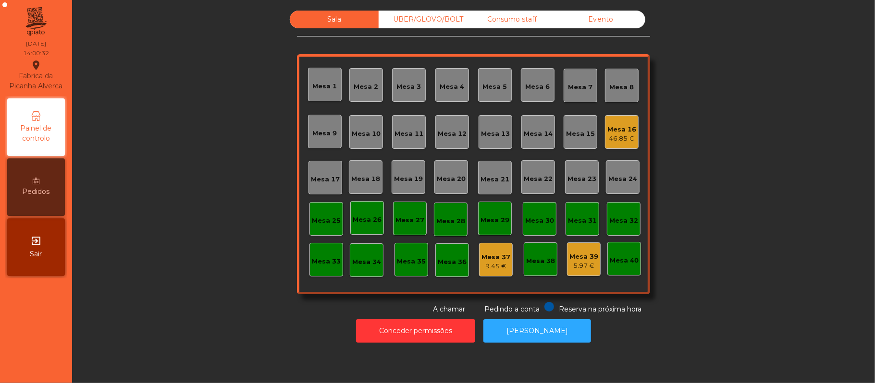
click at [525, 22] on div "Consumo staff" at bounding box center [511, 20] width 89 height 18
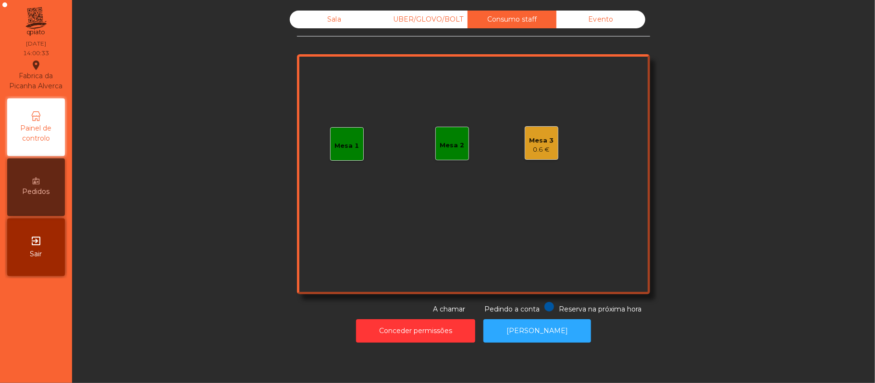
click at [335, 148] on div "Mesa 1" at bounding box center [347, 146] width 24 height 10
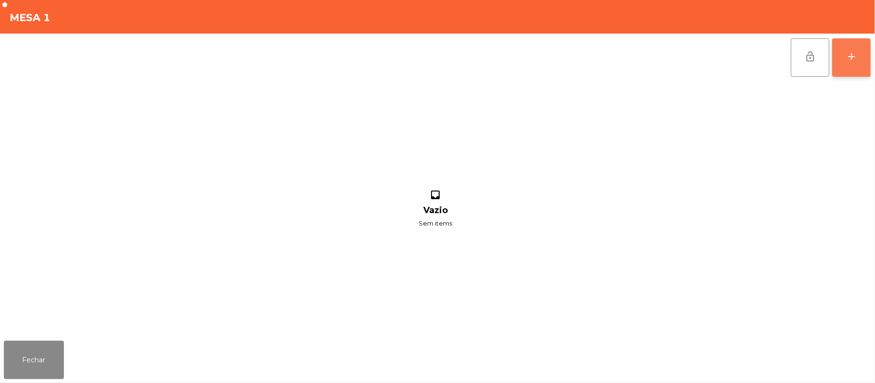
click at [854, 61] on div "add" at bounding box center [851, 57] width 12 height 12
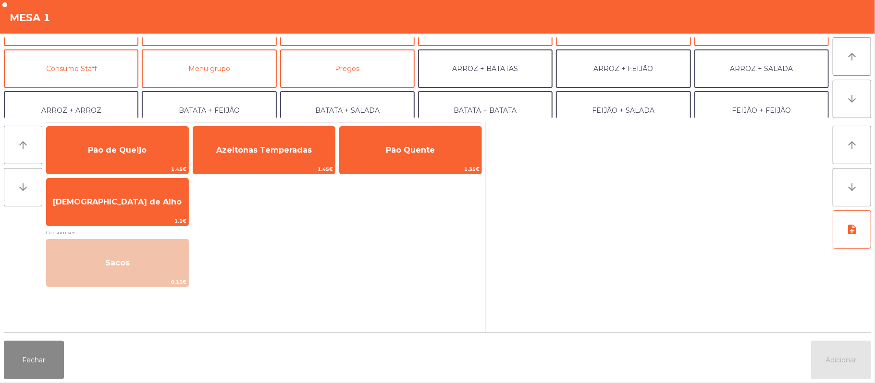
scroll to position [74, 0]
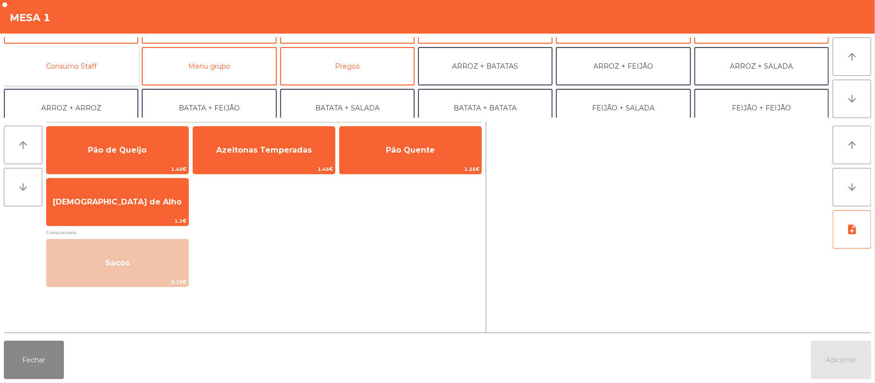
click at [112, 78] on button "Consumo Staff" at bounding box center [71, 66] width 134 height 38
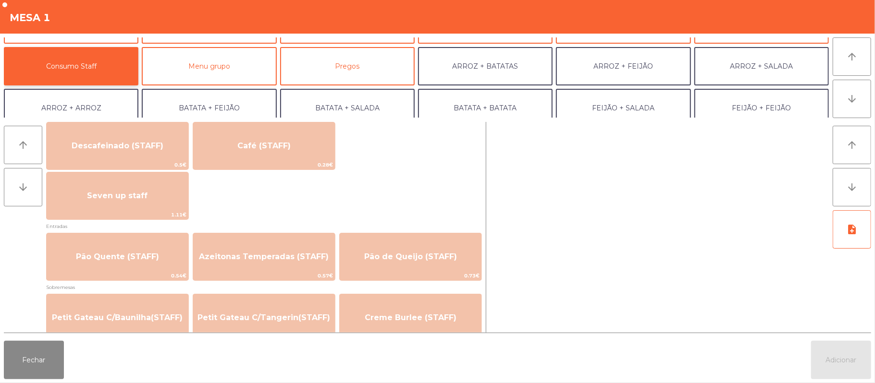
scroll to position [589, 0]
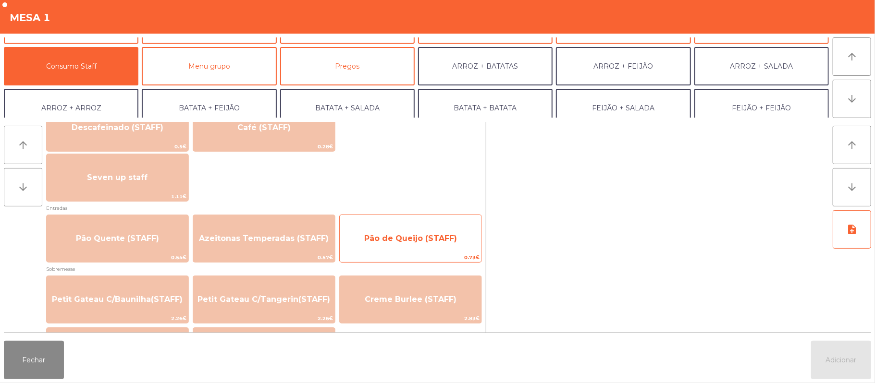
click at [389, 246] on span "Pão de Queijo (STAFF)" at bounding box center [411, 239] width 142 height 26
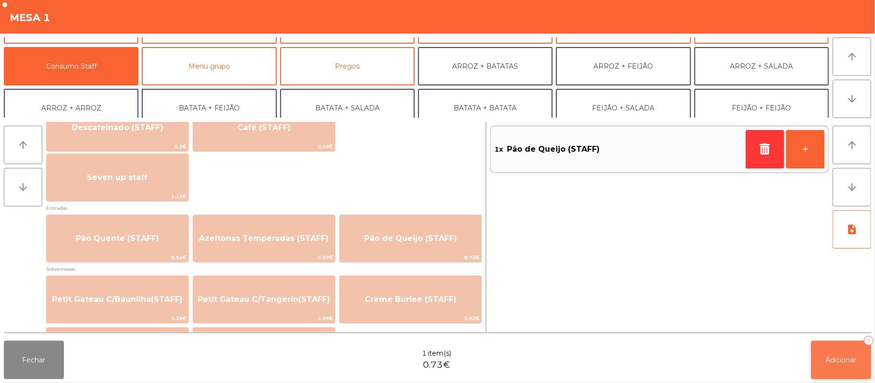
click at [823, 344] on button "Adicionar 1" at bounding box center [841, 360] width 60 height 38
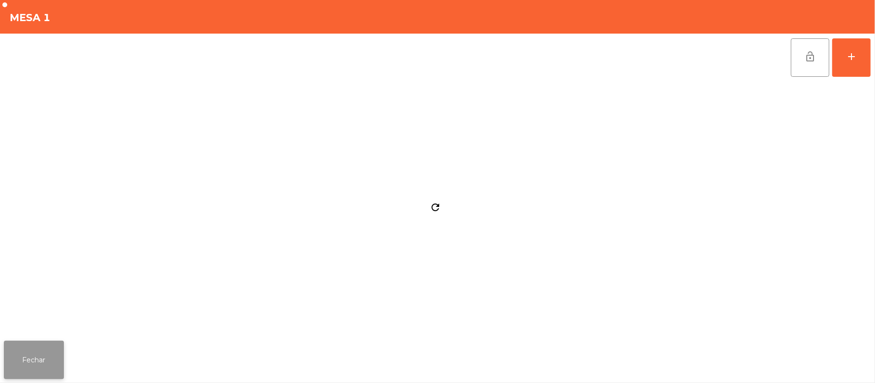
click at [24, 377] on button "Fechar" at bounding box center [34, 360] width 60 height 38
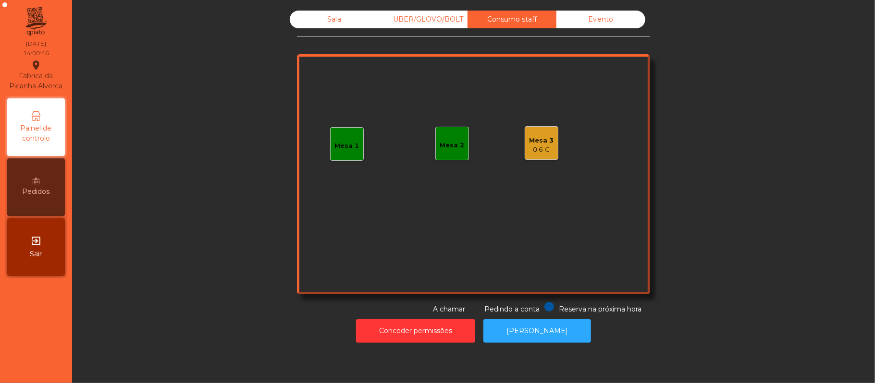
click at [302, 24] on div "Sala" at bounding box center [334, 20] width 89 height 18
